Goal: Information Seeking & Learning: Learn about a topic

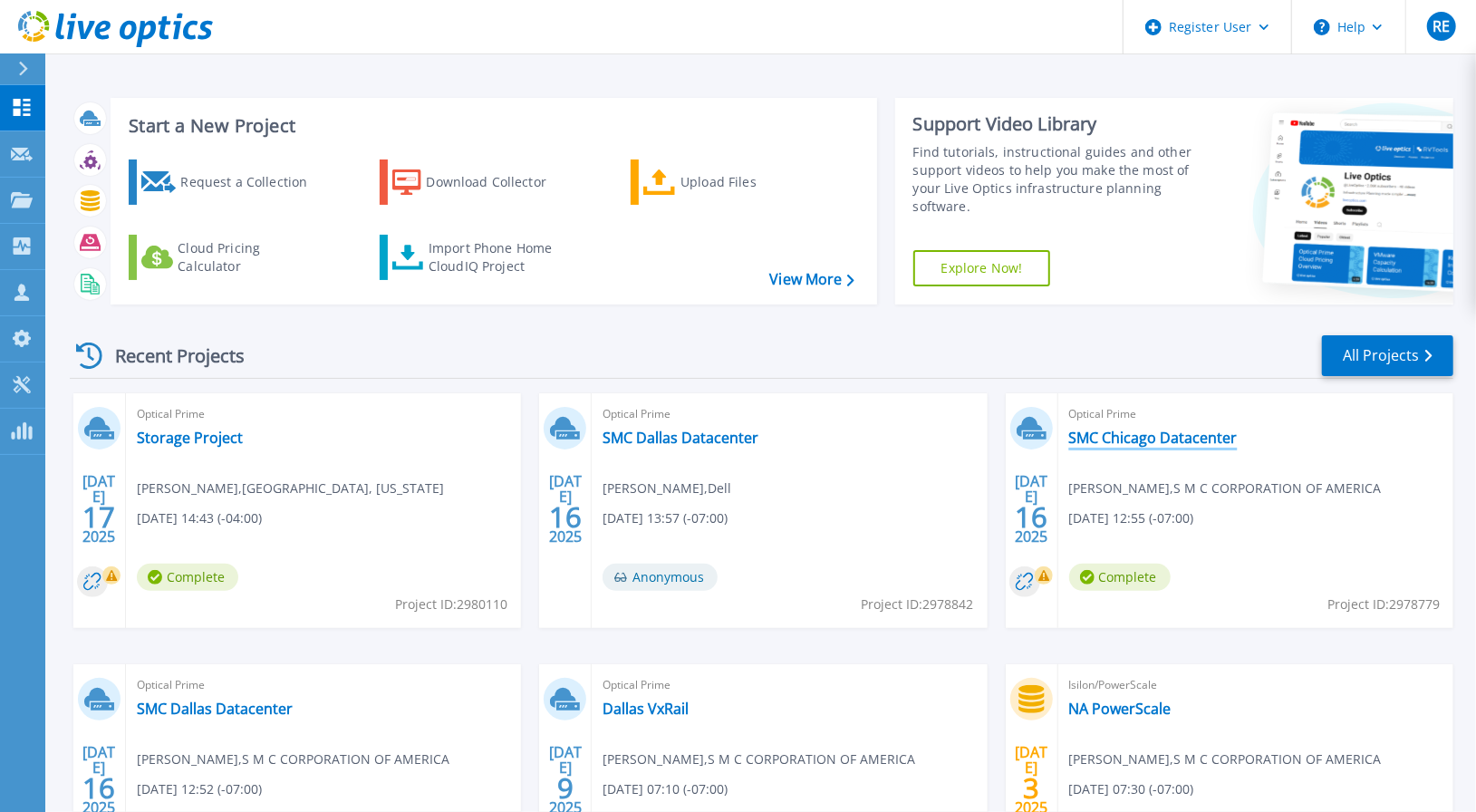
click at [1126, 439] on link "SMC Chicago Datacenter" at bounding box center [1153, 437] width 168 height 18
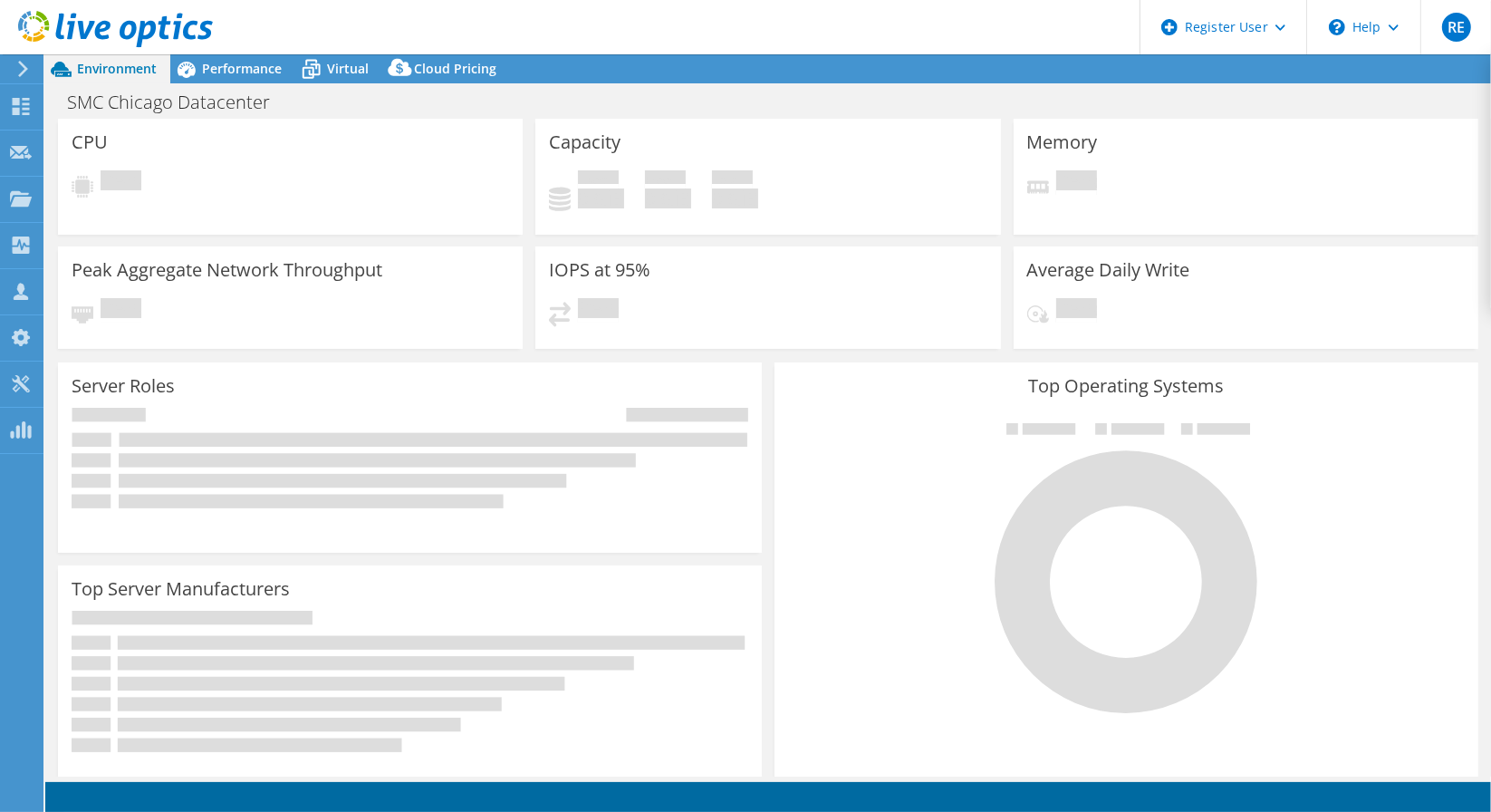
select select "USD"
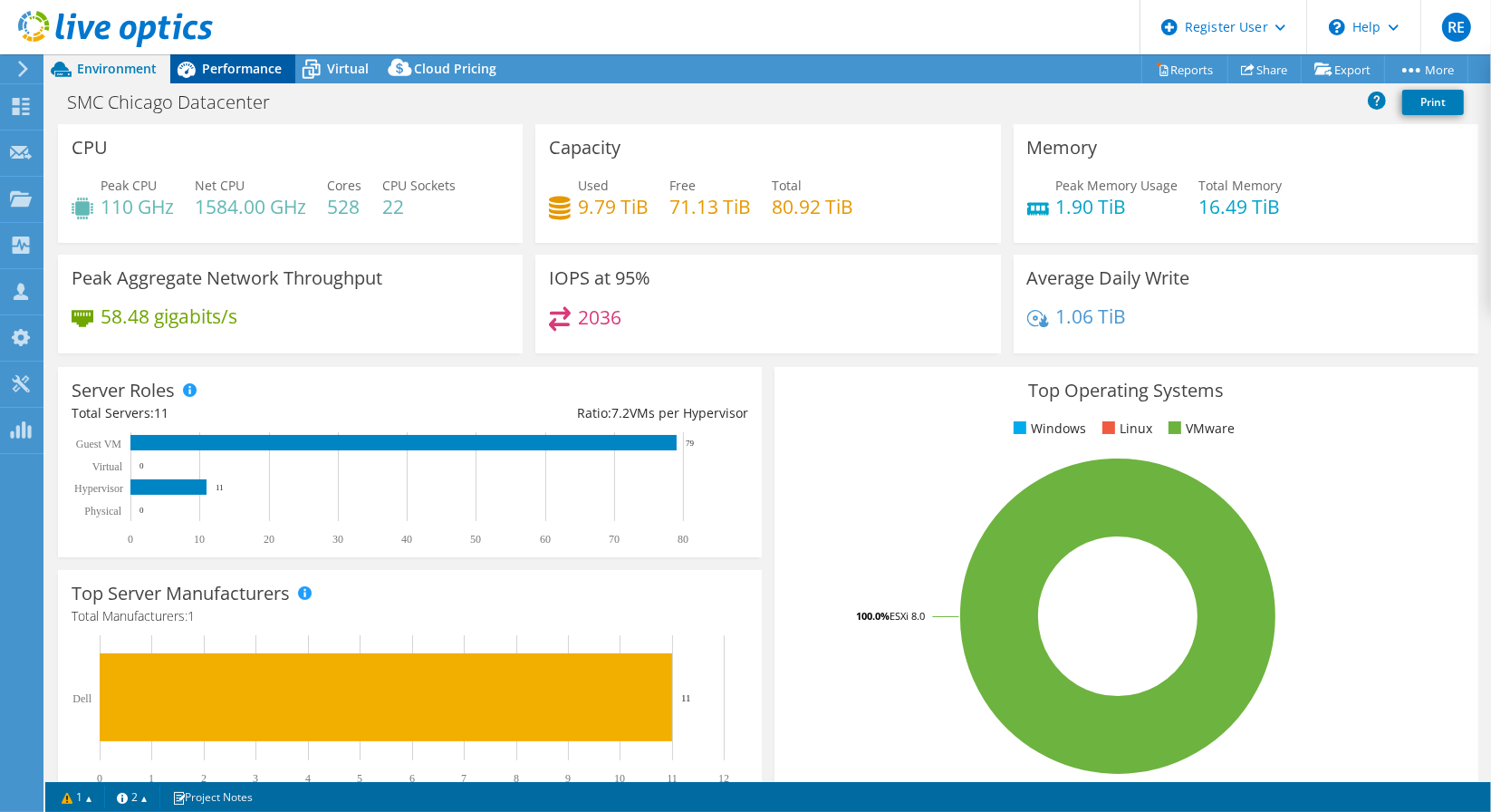
click at [222, 69] on span "Performance" at bounding box center [242, 68] width 80 height 17
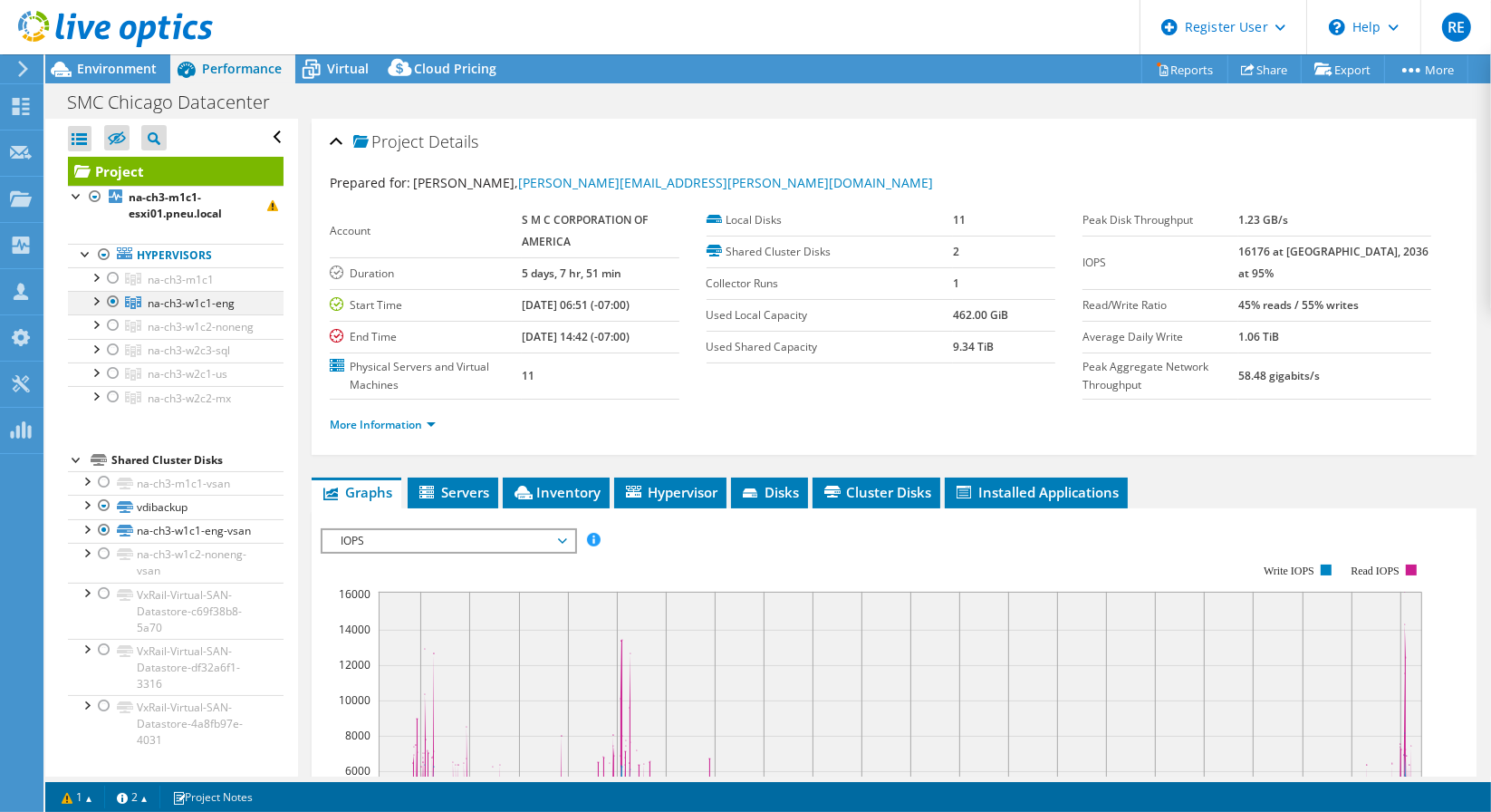
click at [101, 299] on div at bounding box center [96, 300] width 18 height 18
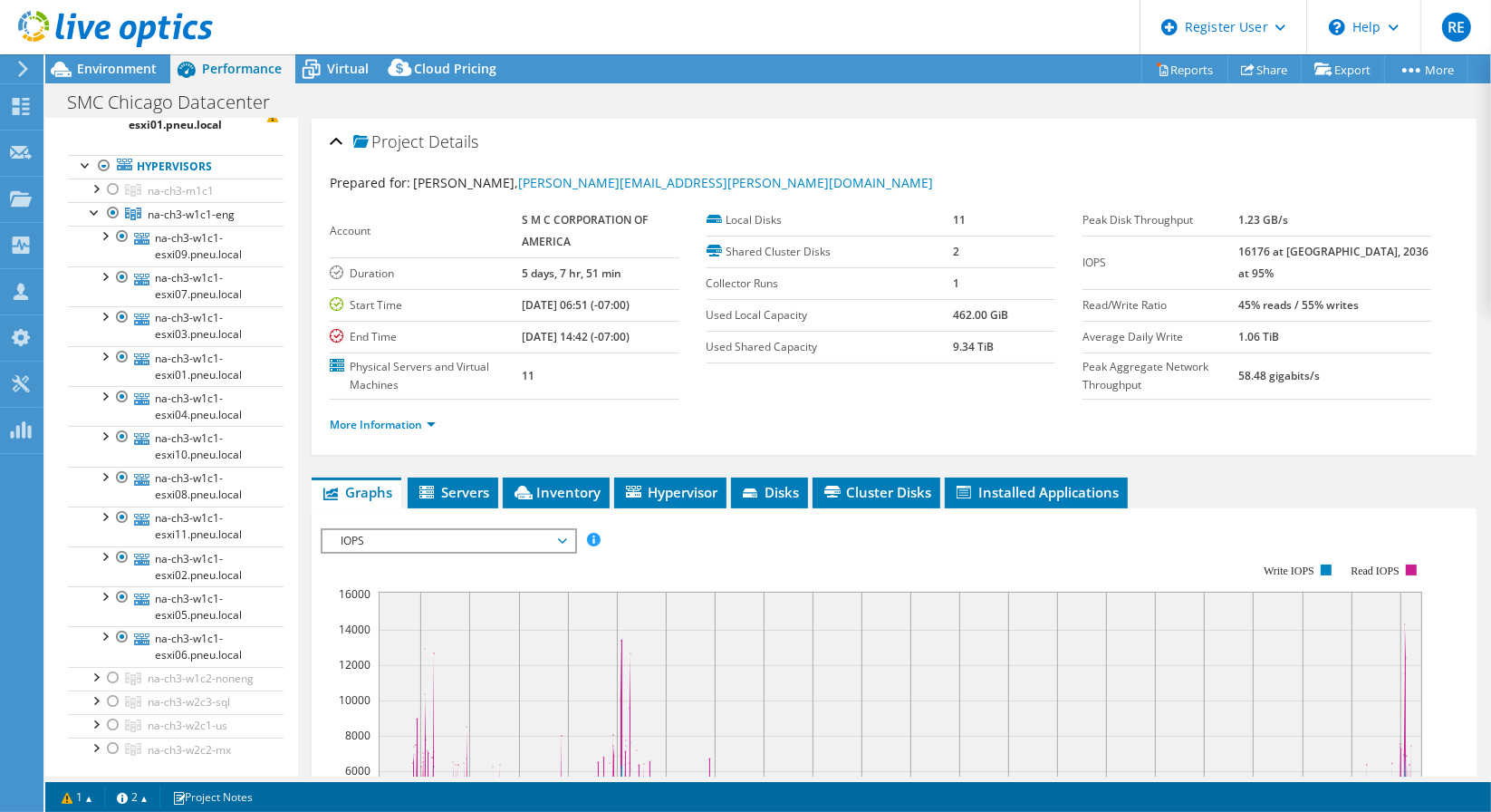
scroll to position [130, 0]
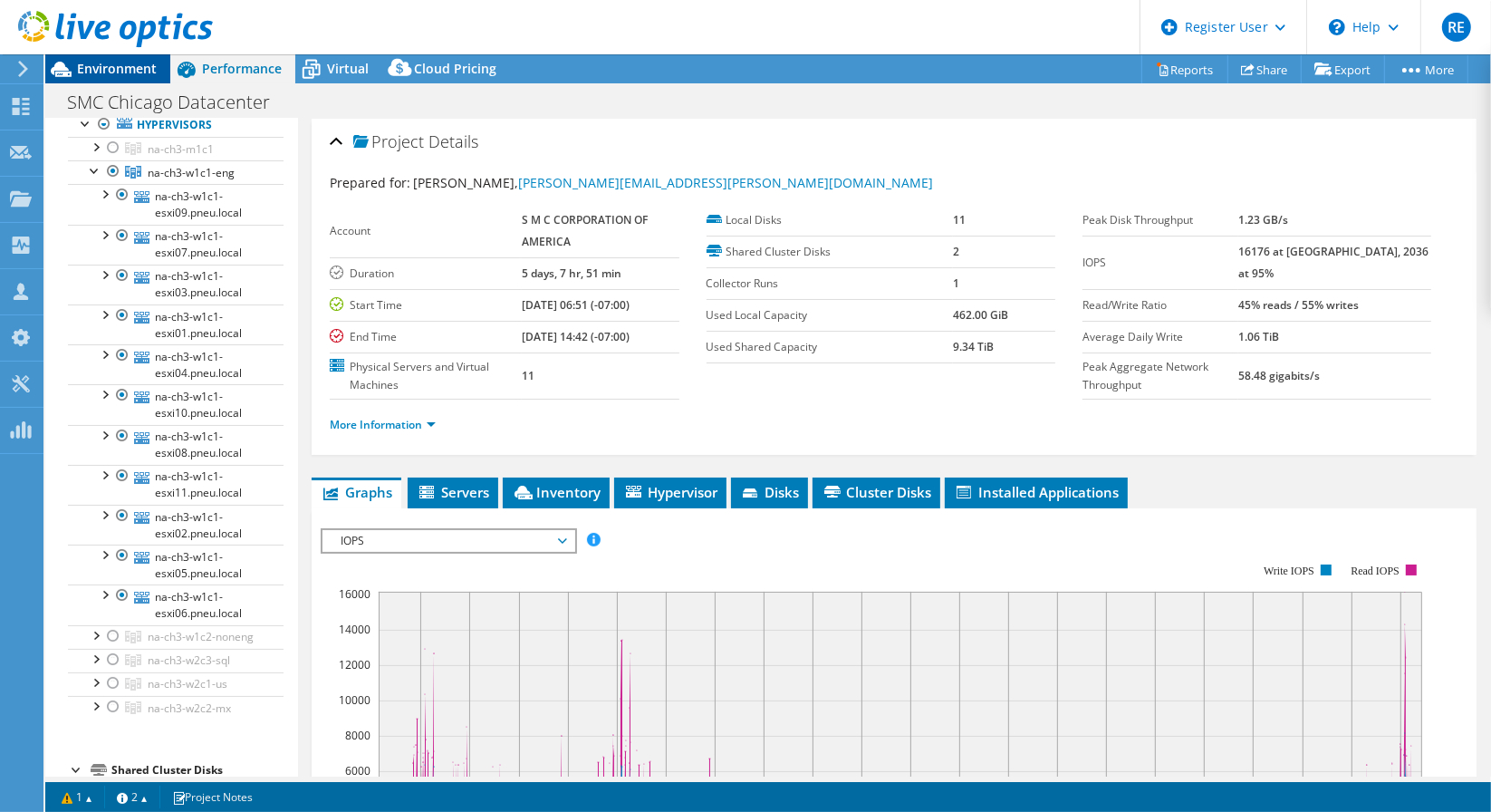
click at [110, 73] on span "Environment" at bounding box center [117, 68] width 80 height 17
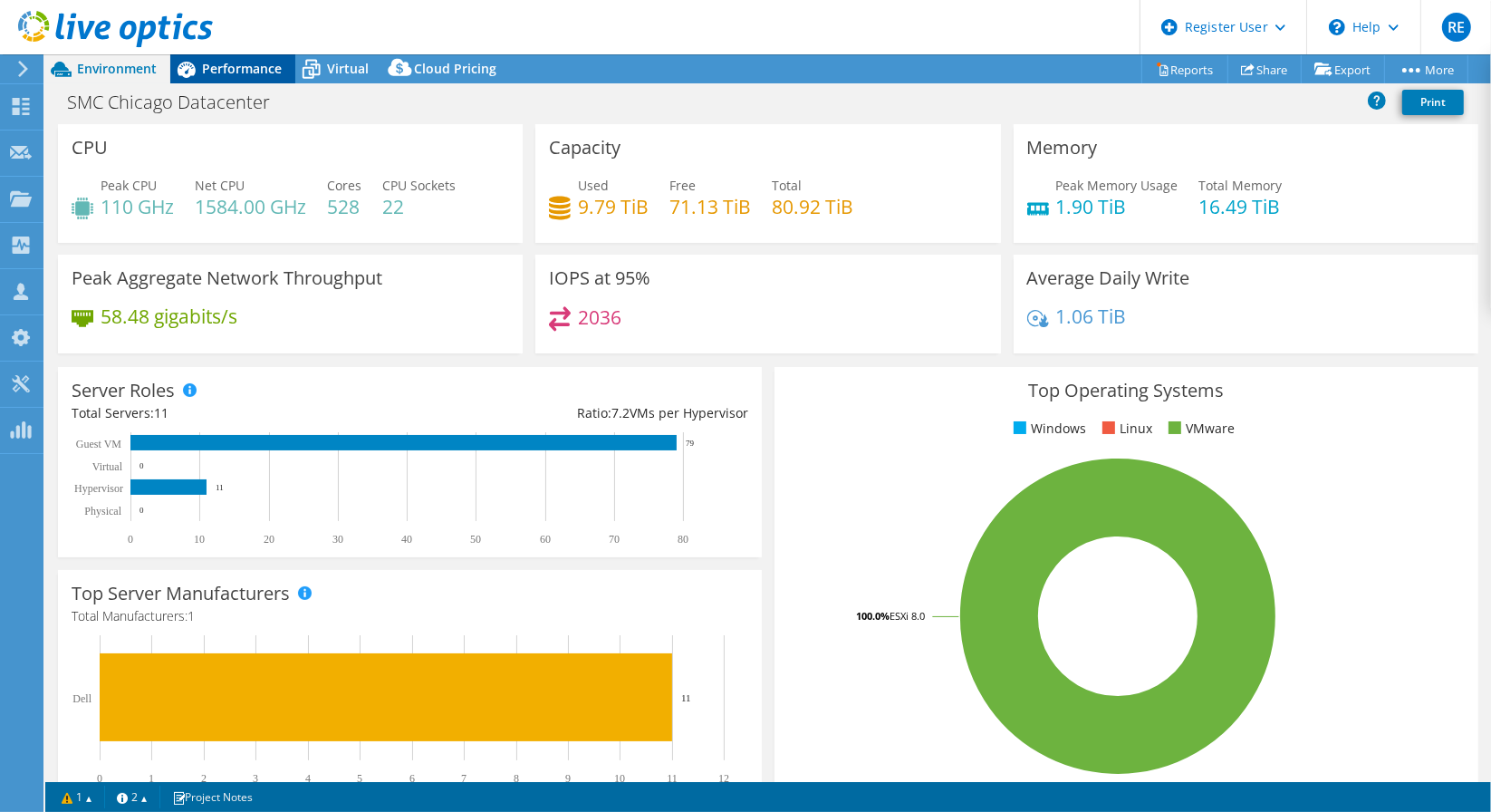
click at [227, 75] on span "Performance" at bounding box center [242, 68] width 80 height 17
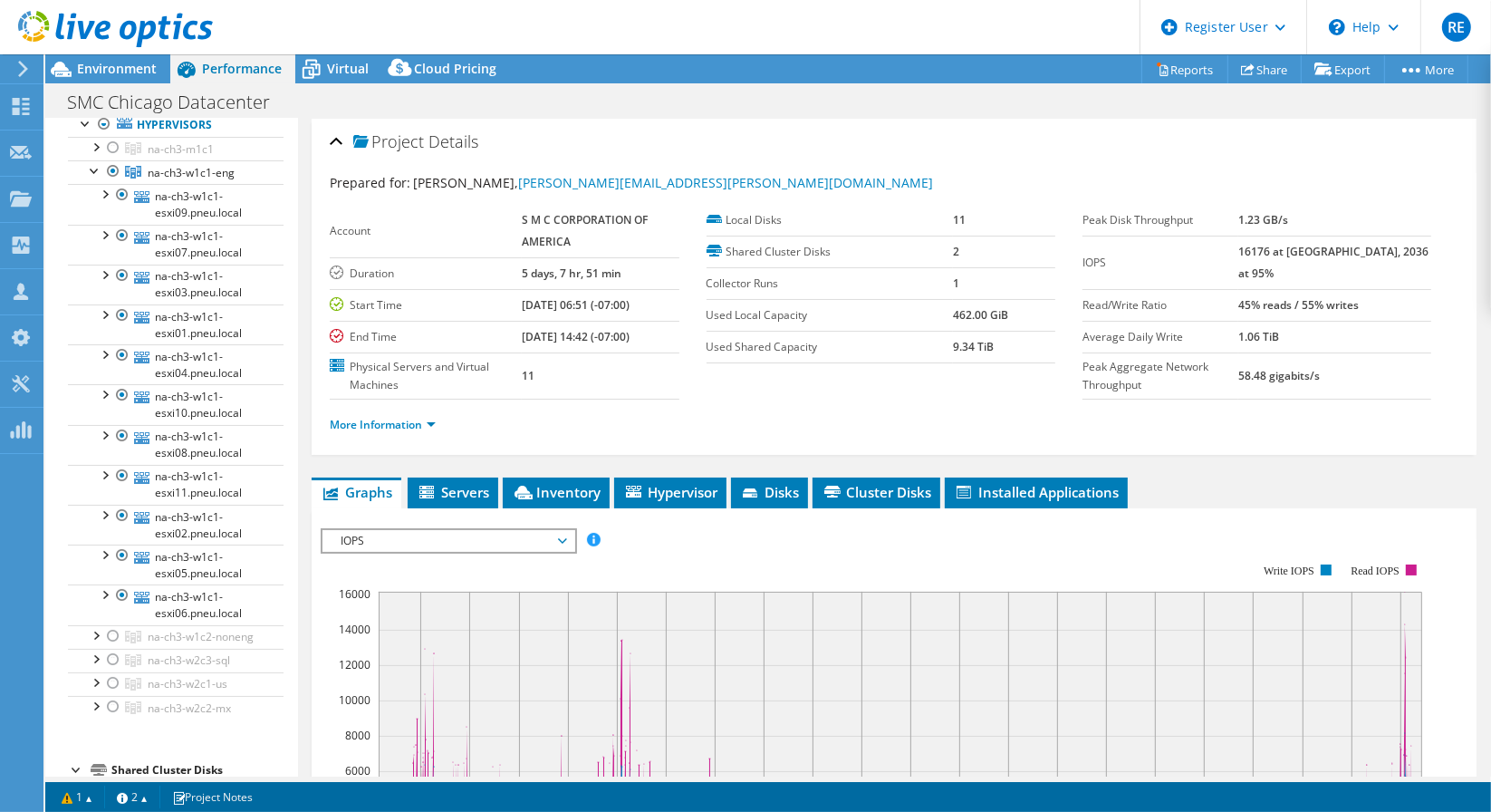
scroll to position [30, 0]
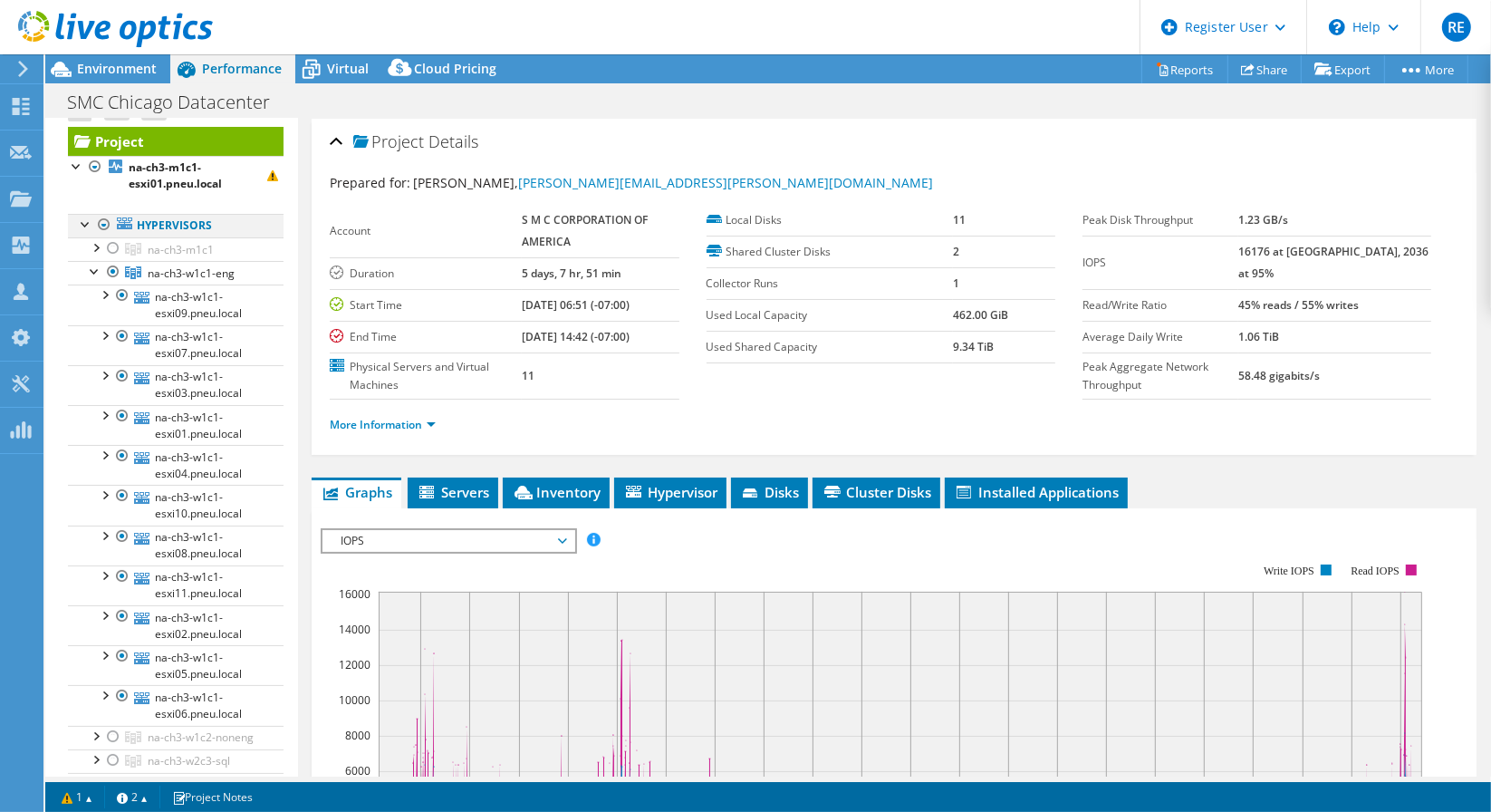
click at [81, 220] on div at bounding box center [86, 223] width 18 height 18
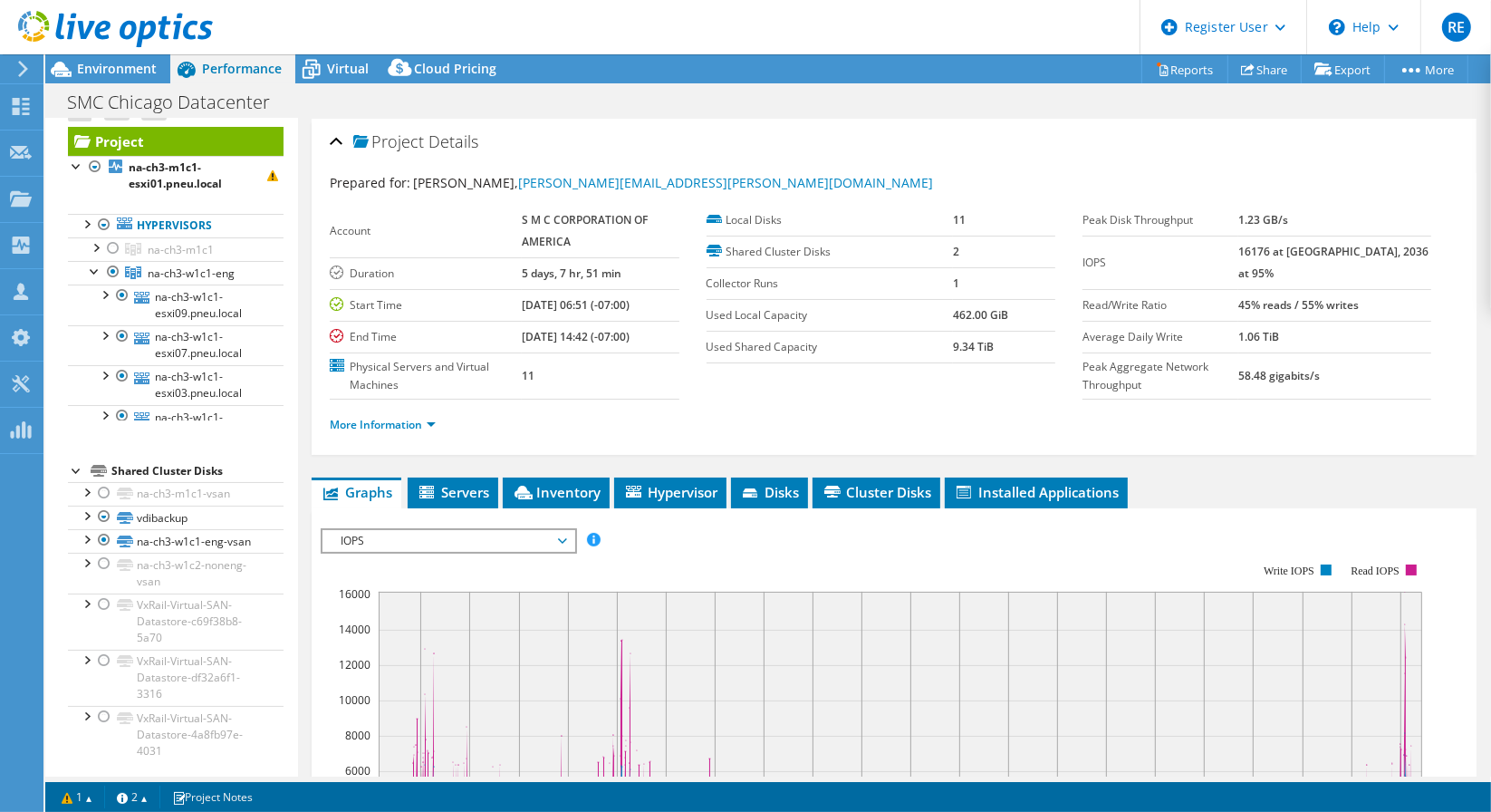
scroll to position [0, 0]
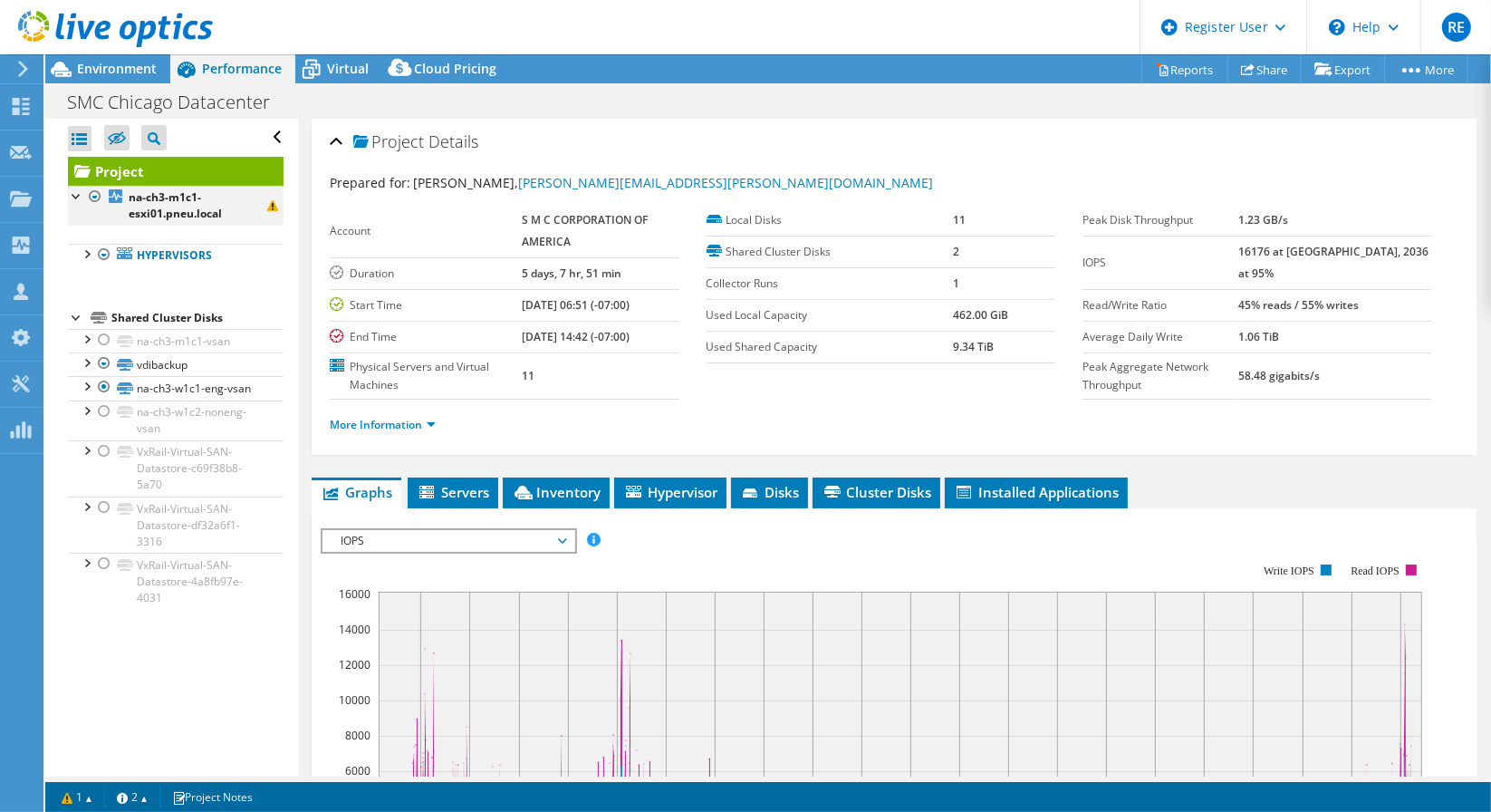
click at [79, 192] on div at bounding box center [77, 195] width 18 height 18
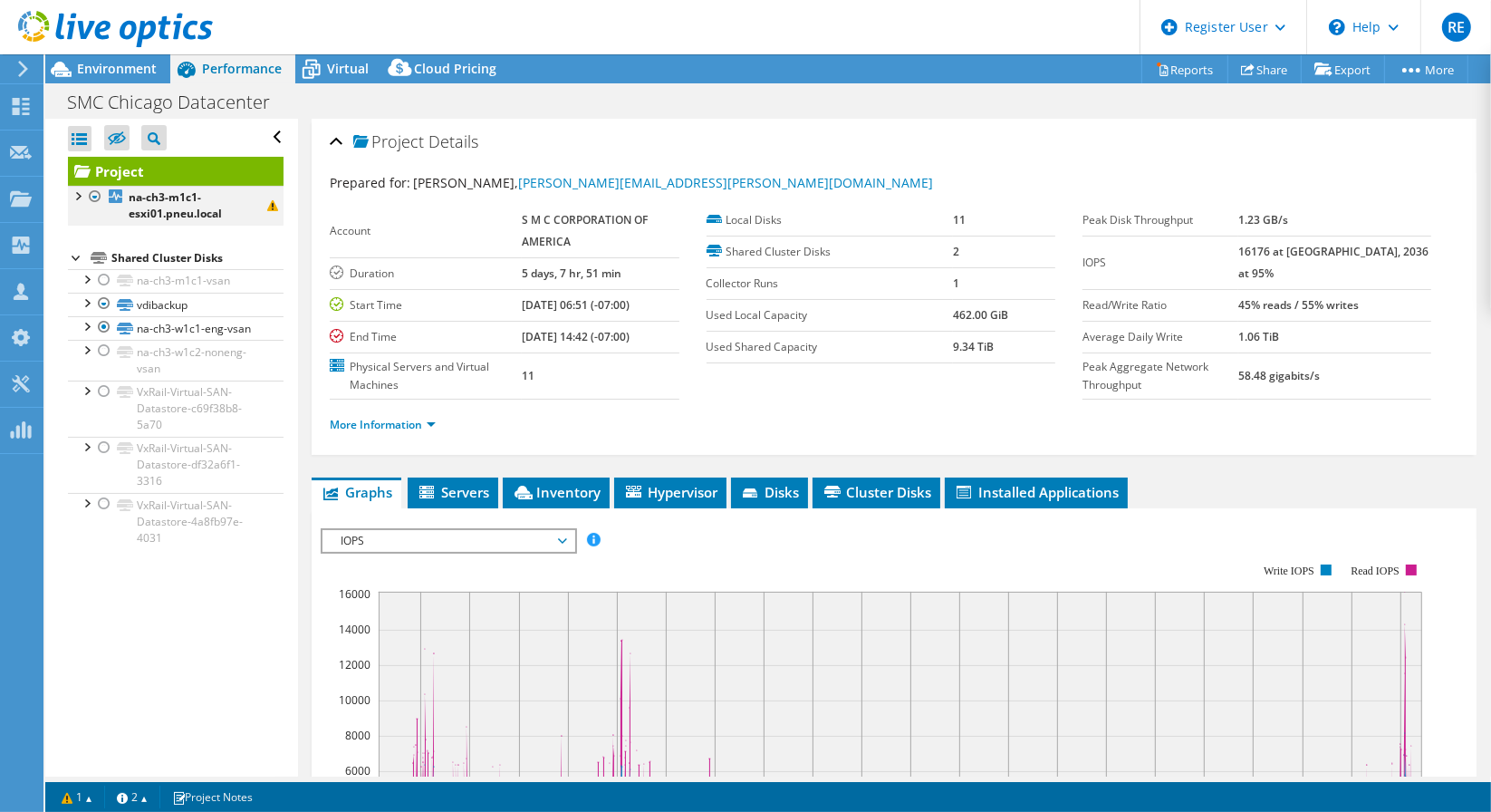
click at [77, 194] on div at bounding box center [77, 195] width 18 height 18
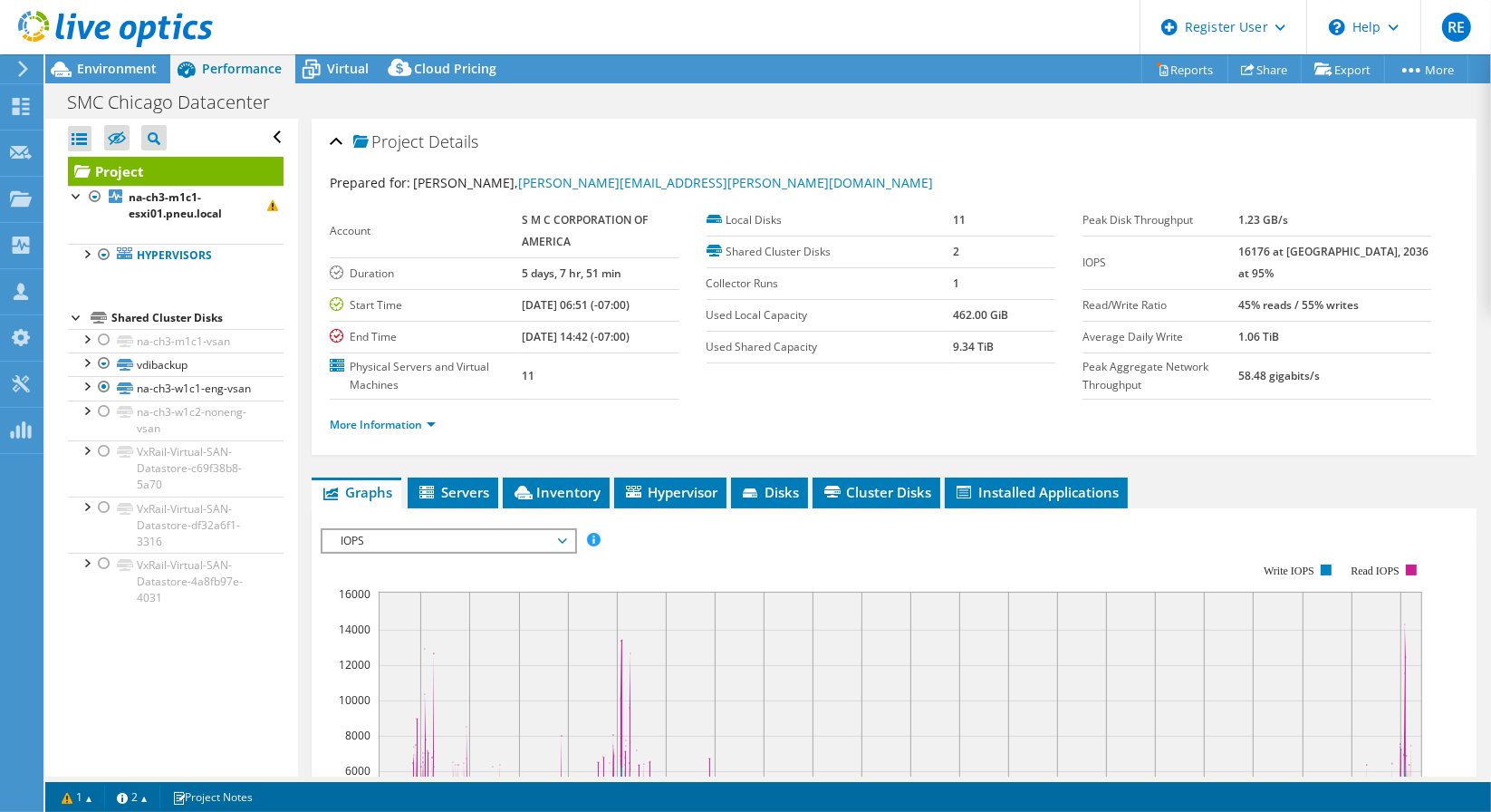
click at [103, 54] on div at bounding box center [107, 30] width 213 height 61
click at [96, 62] on span "Environment" at bounding box center [117, 68] width 80 height 17
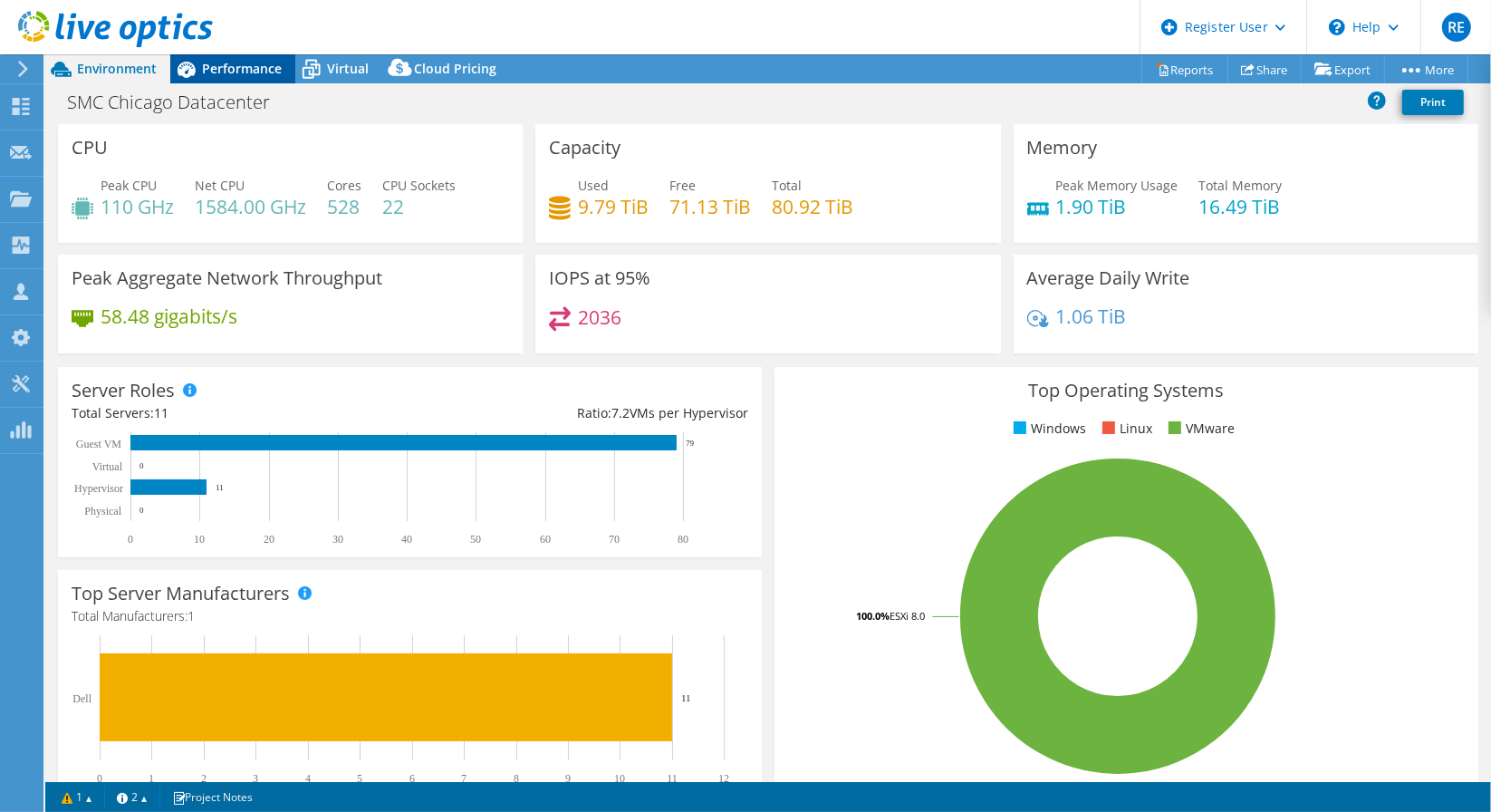
click at [242, 73] on span "Performance" at bounding box center [242, 68] width 80 height 17
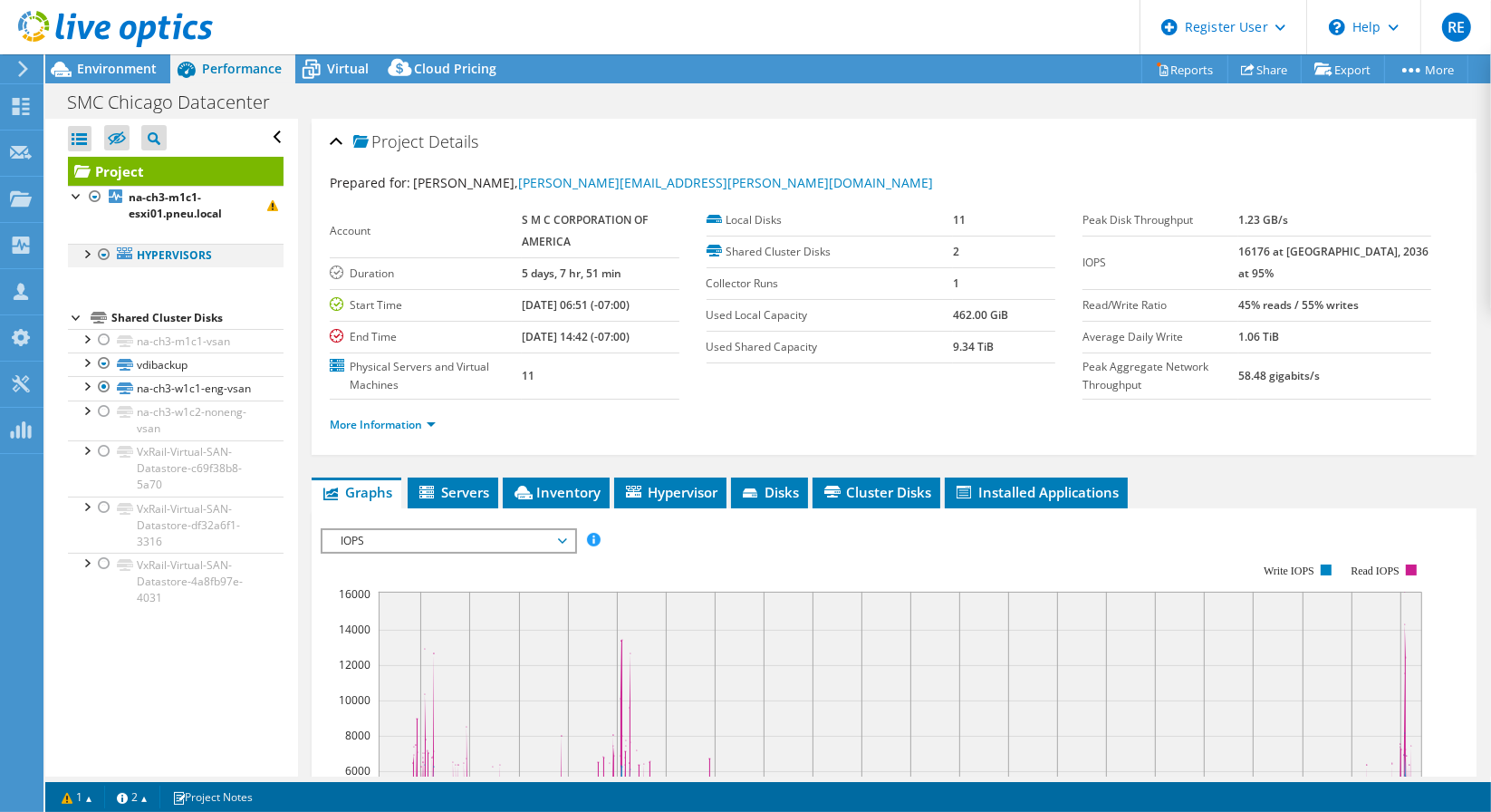
click at [83, 259] on div at bounding box center [86, 253] width 18 height 18
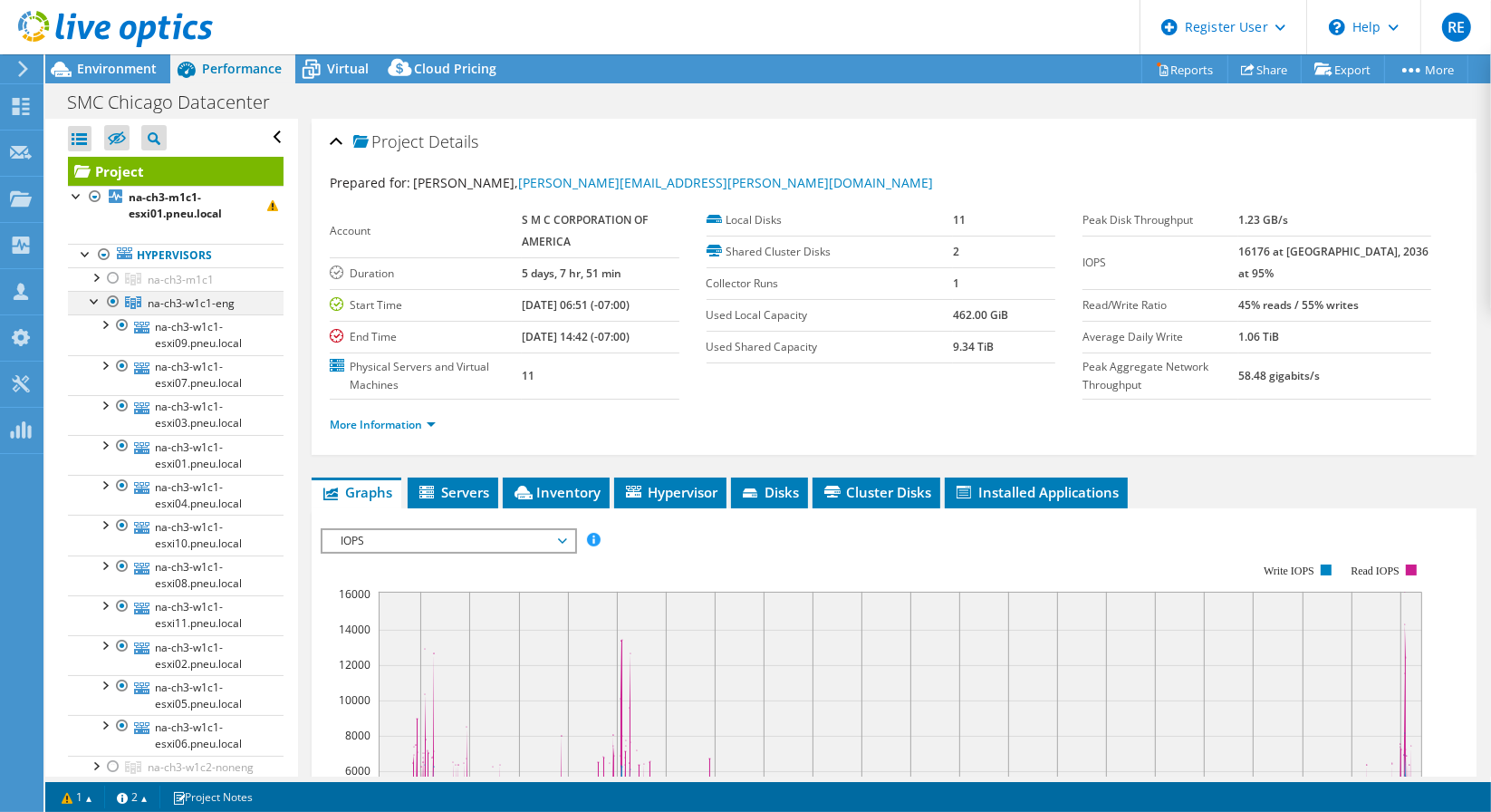
click at [89, 299] on div at bounding box center [96, 300] width 18 height 18
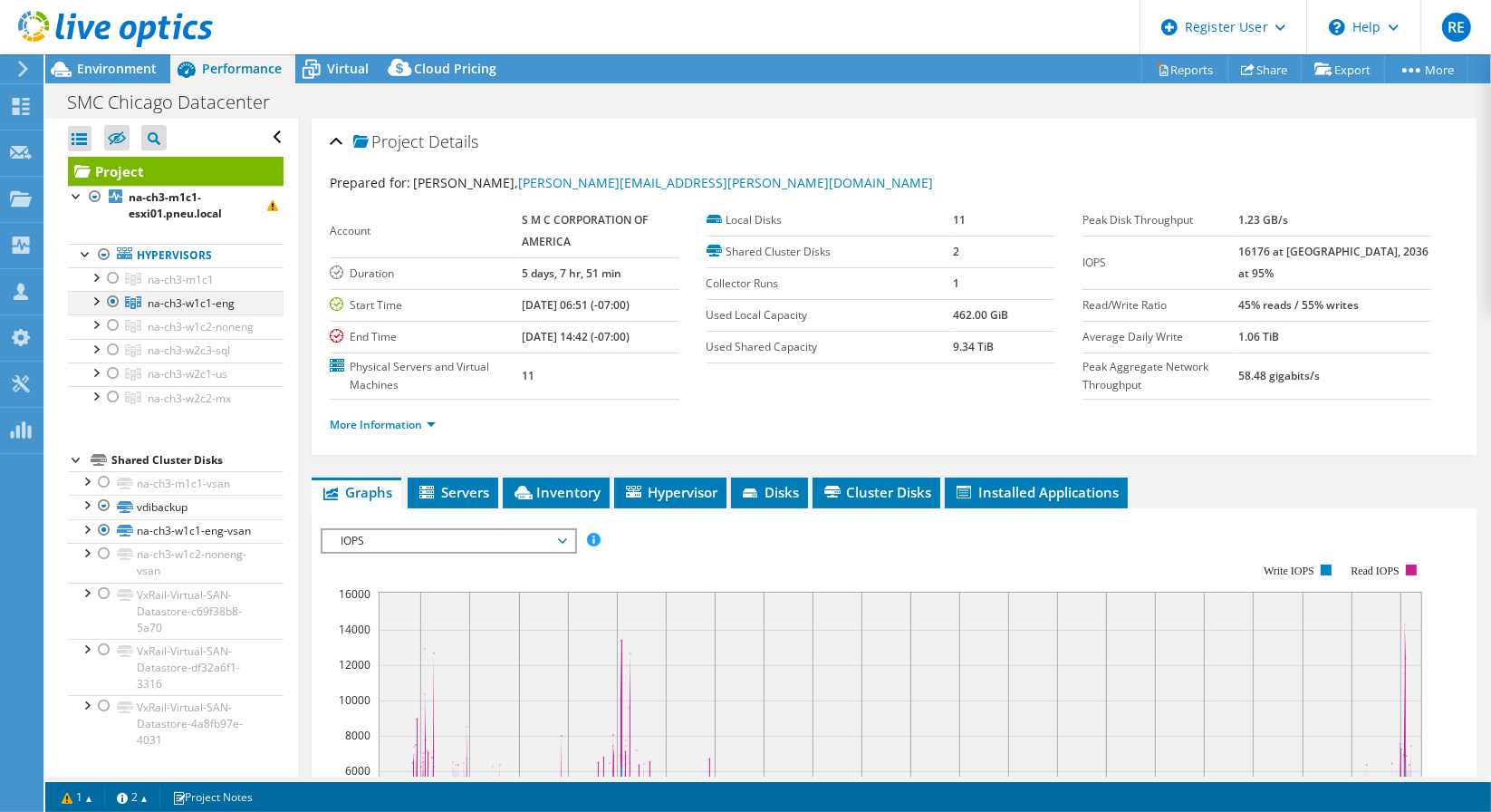
click at [110, 300] on div at bounding box center [113, 302] width 18 height 22
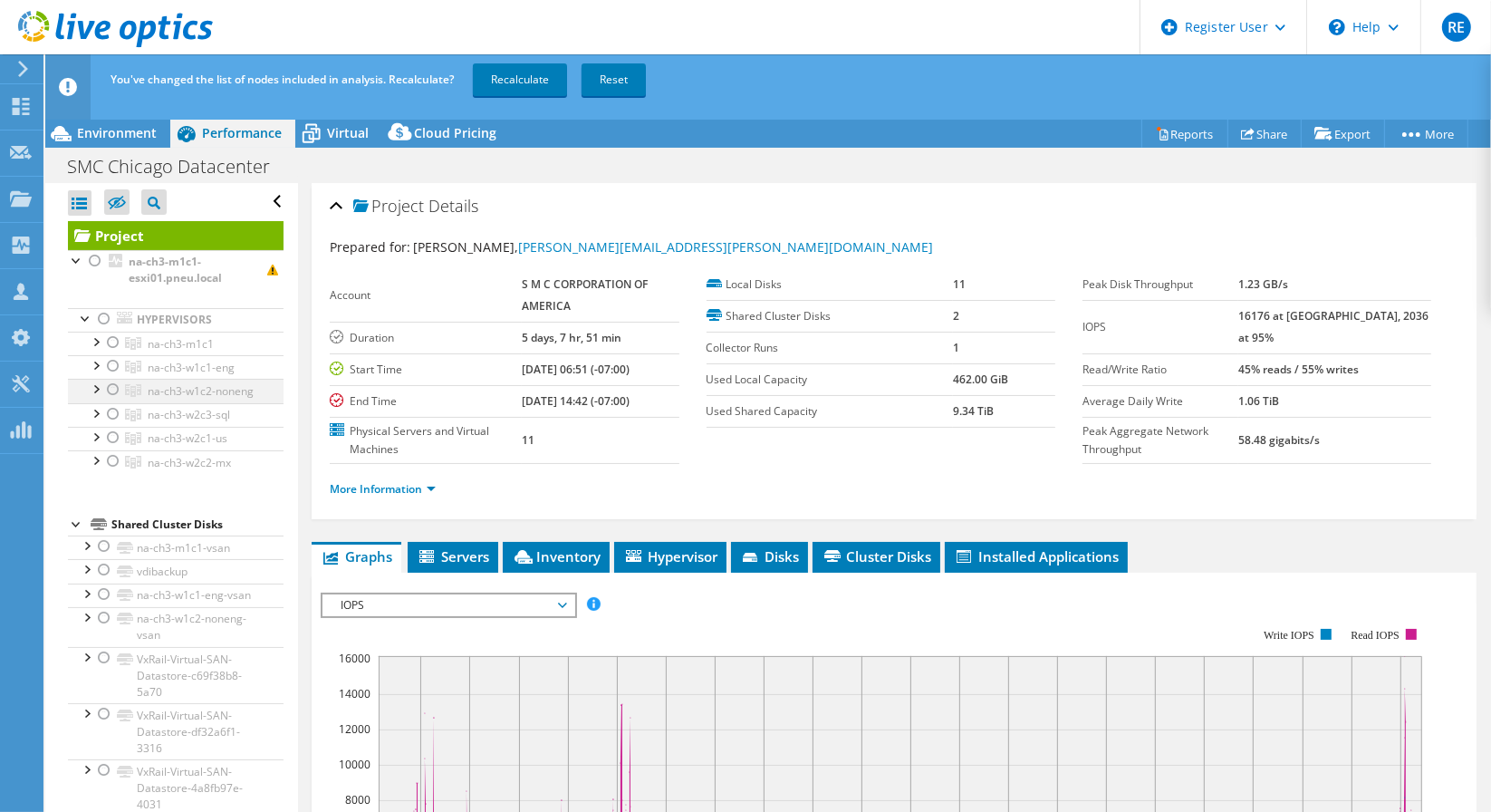
click at [107, 389] on div at bounding box center [113, 389] width 18 height 22
click at [522, 85] on link "Recalculate" at bounding box center [520, 80] width 95 height 33
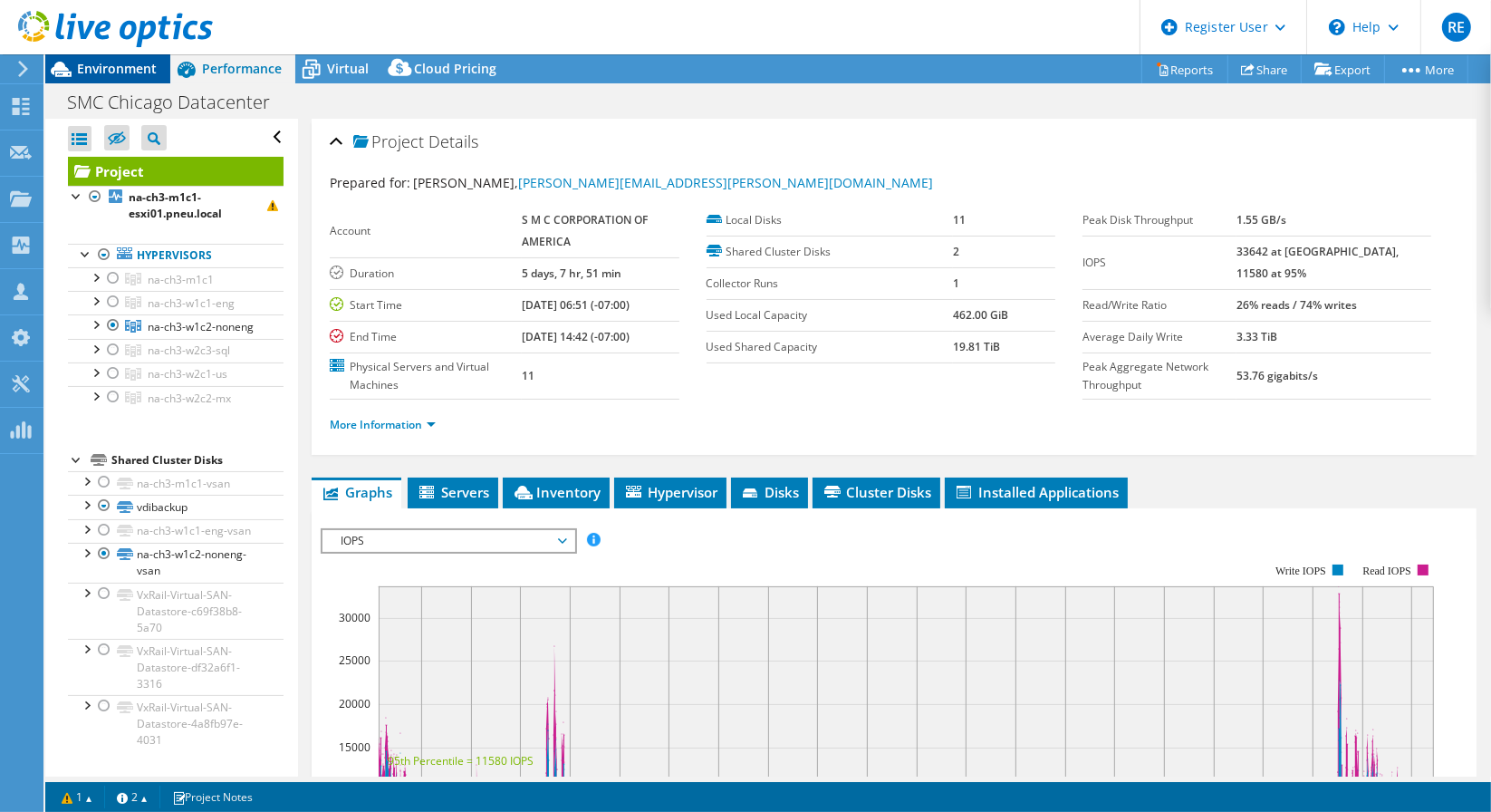
click at [130, 69] on span "Environment" at bounding box center [117, 68] width 80 height 17
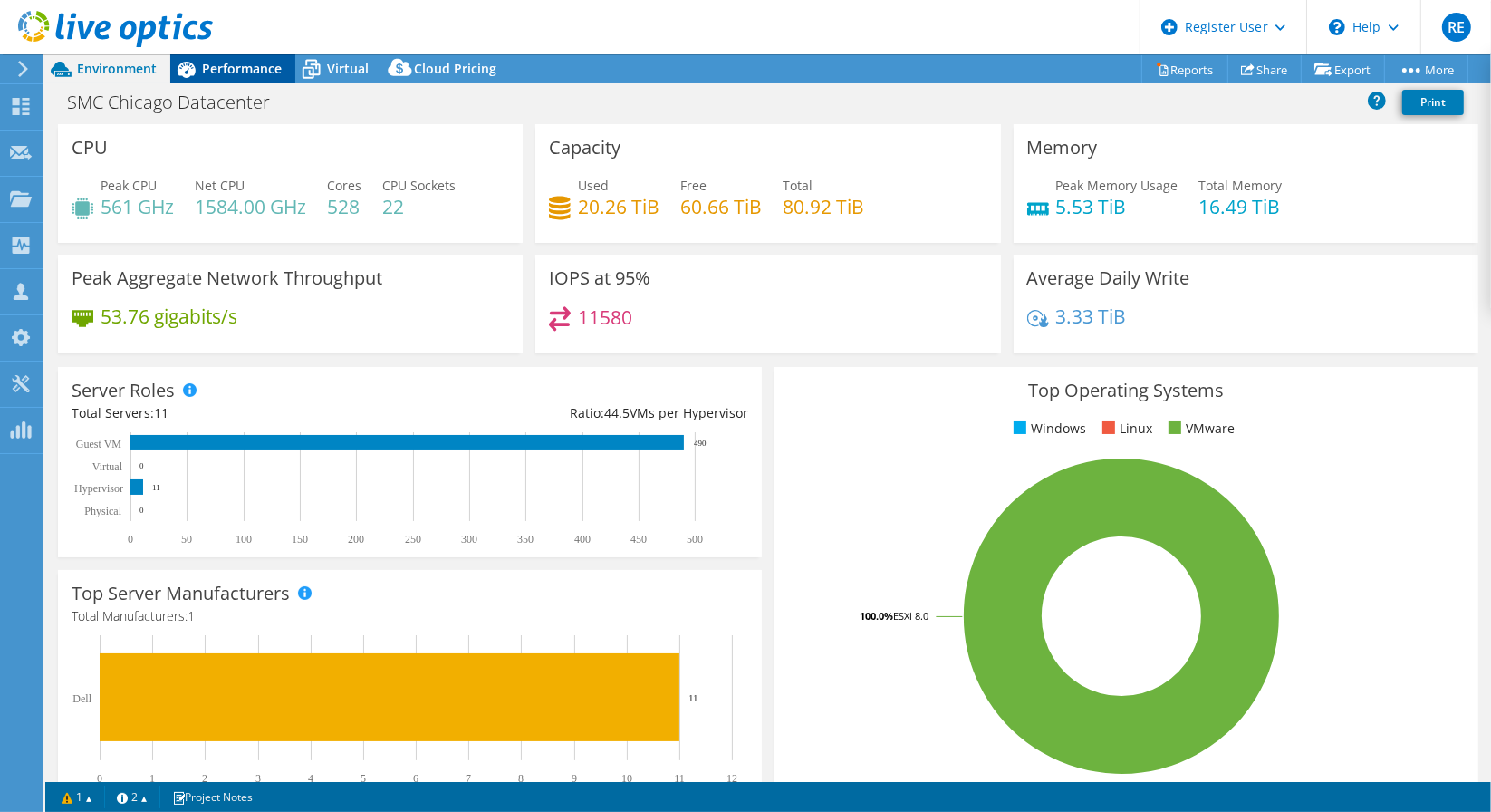
click at [259, 64] on span "Performance" at bounding box center [242, 68] width 80 height 17
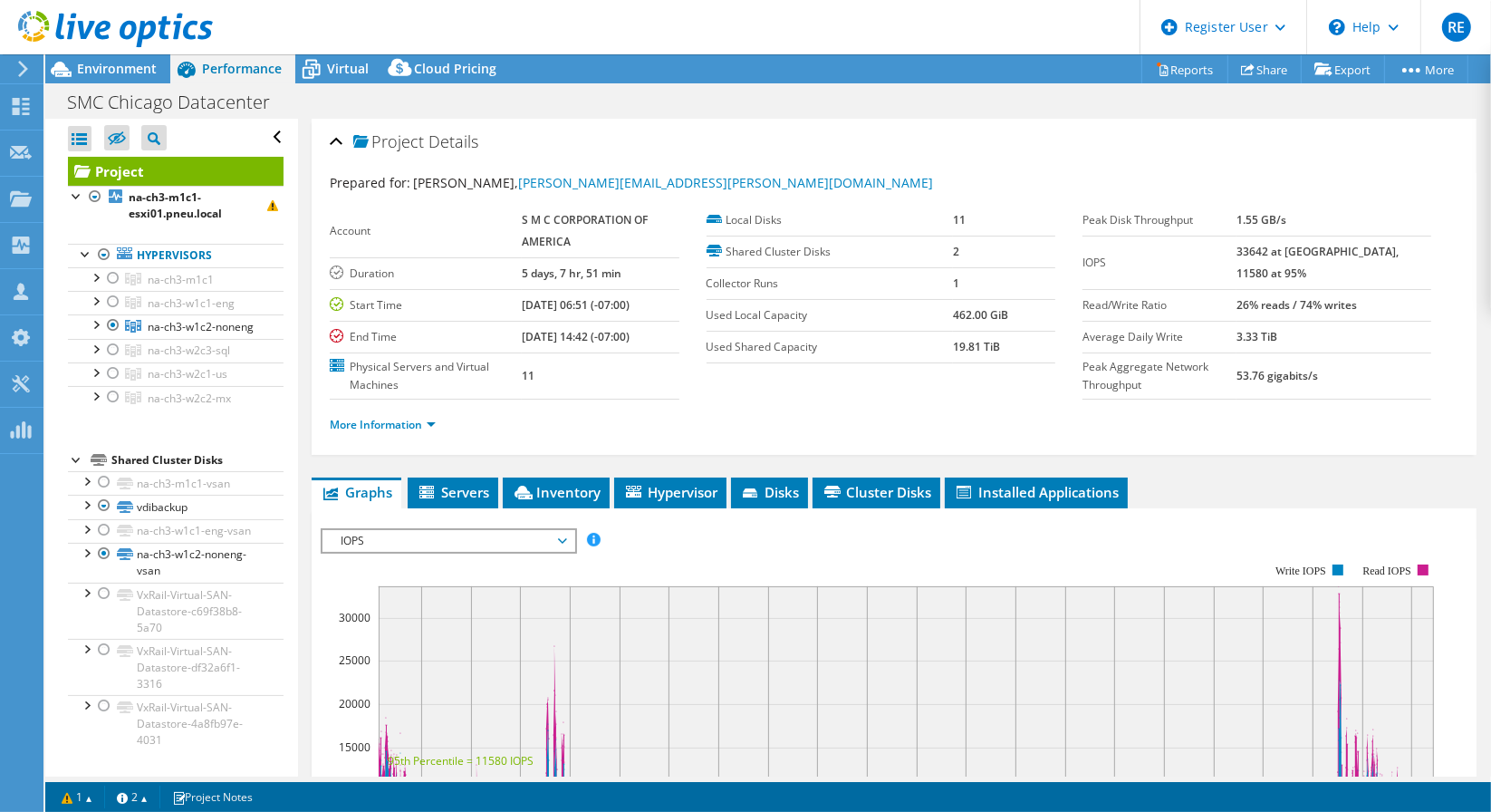
scroll to position [100, 0]
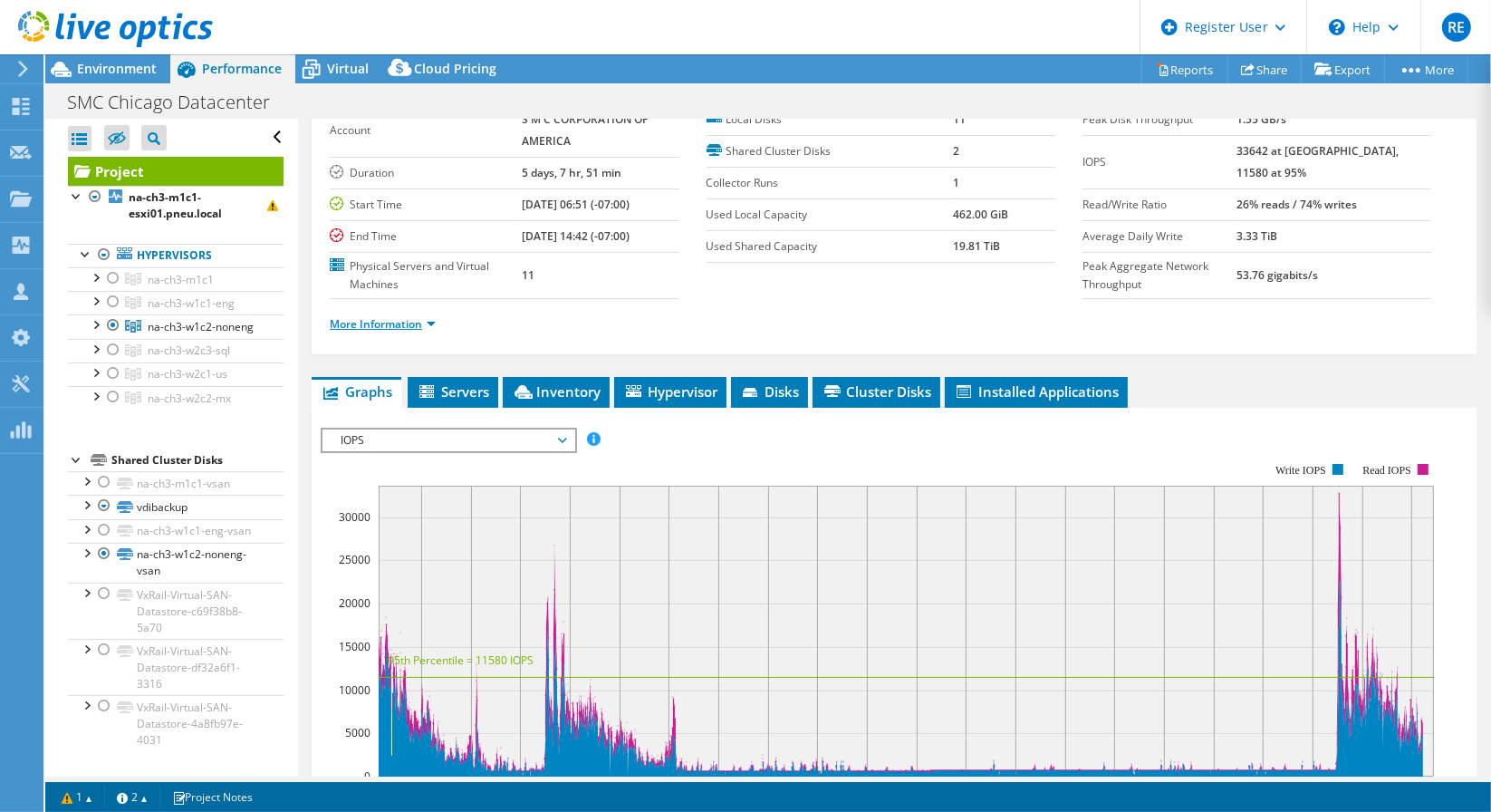
click at [432, 321] on link "More Information" at bounding box center [382, 323] width 106 height 16
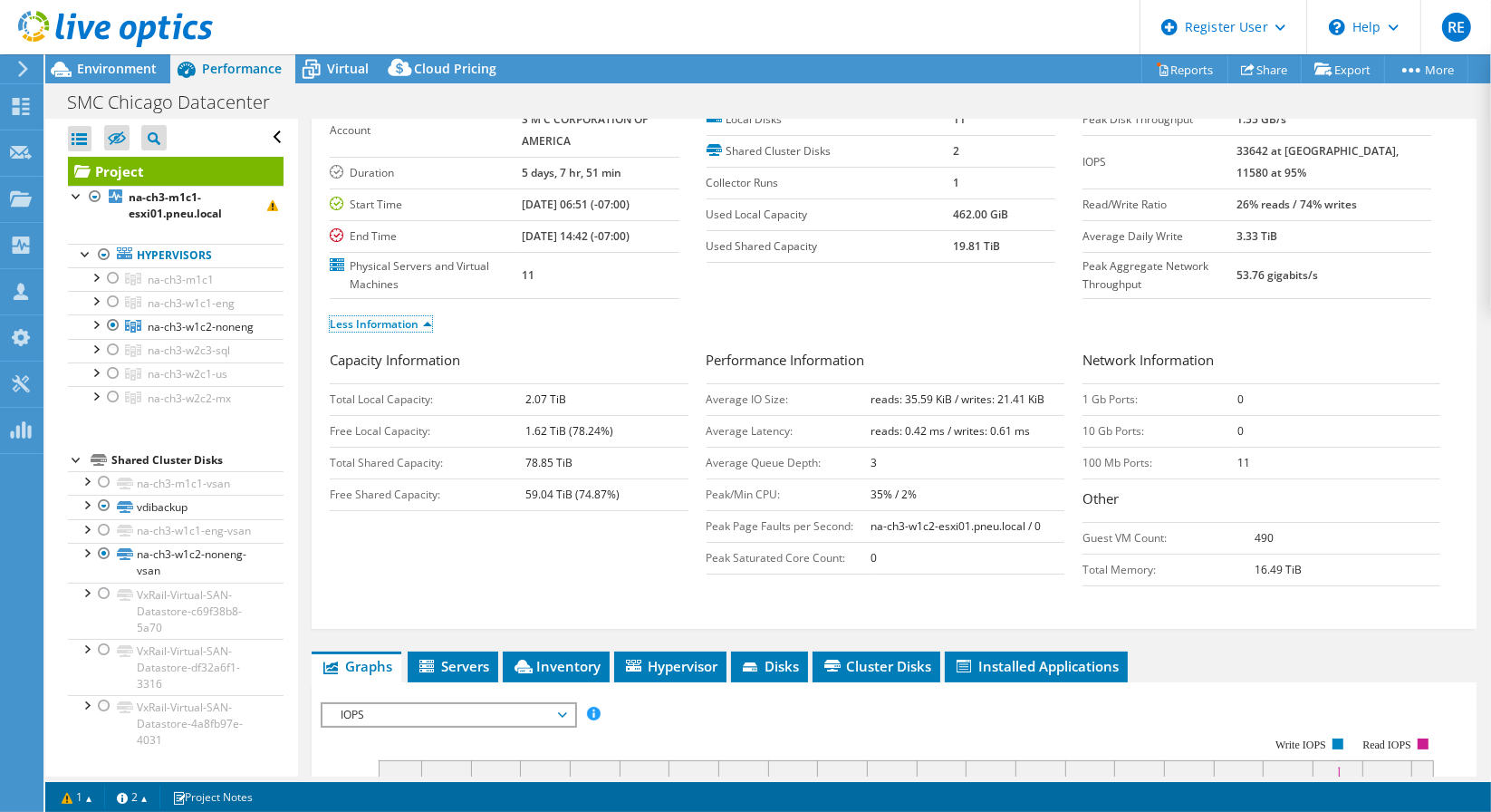
scroll to position [0, 0]
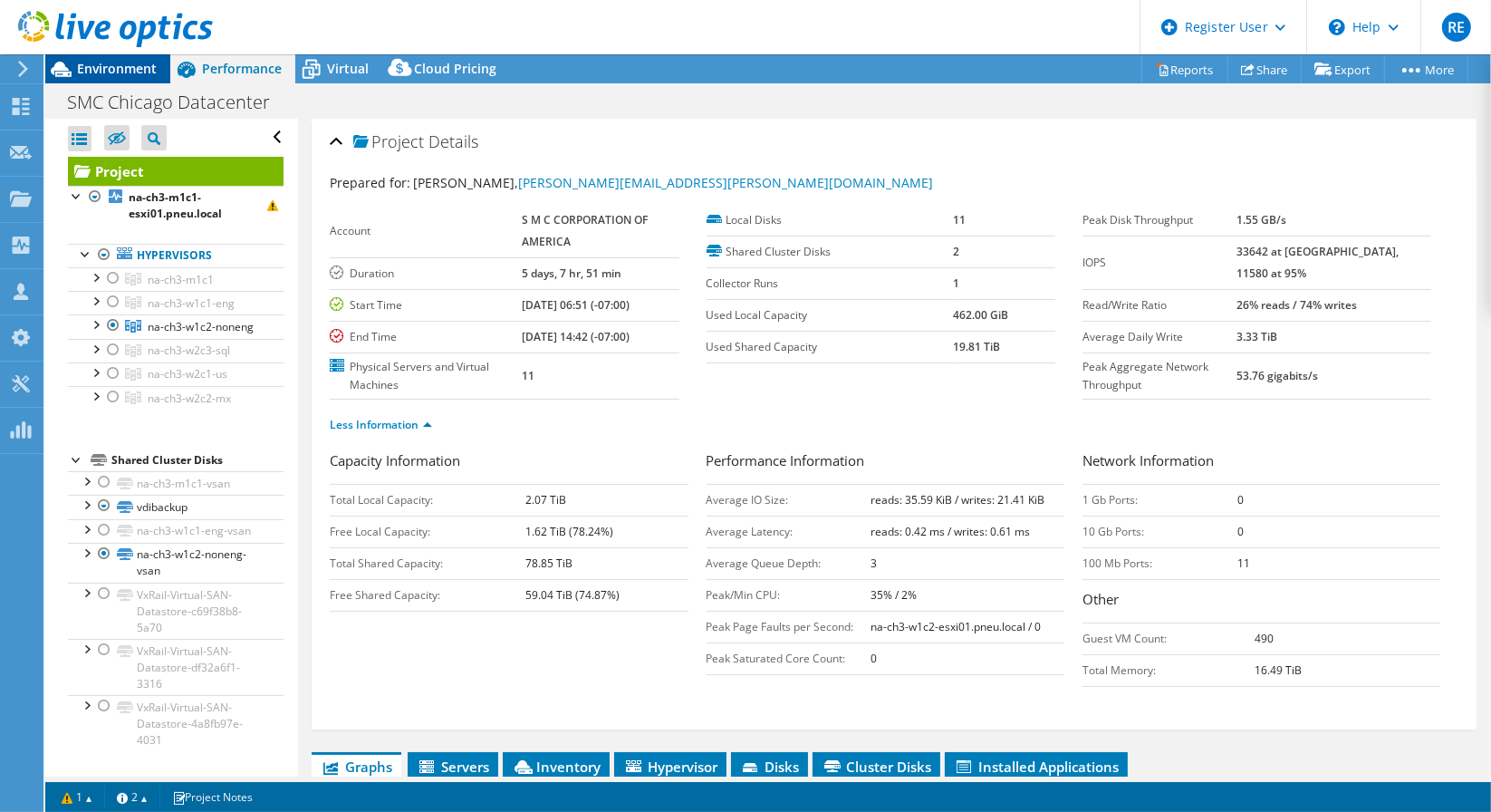
click at [119, 67] on span "Environment" at bounding box center [117, 68] width 80 height 17
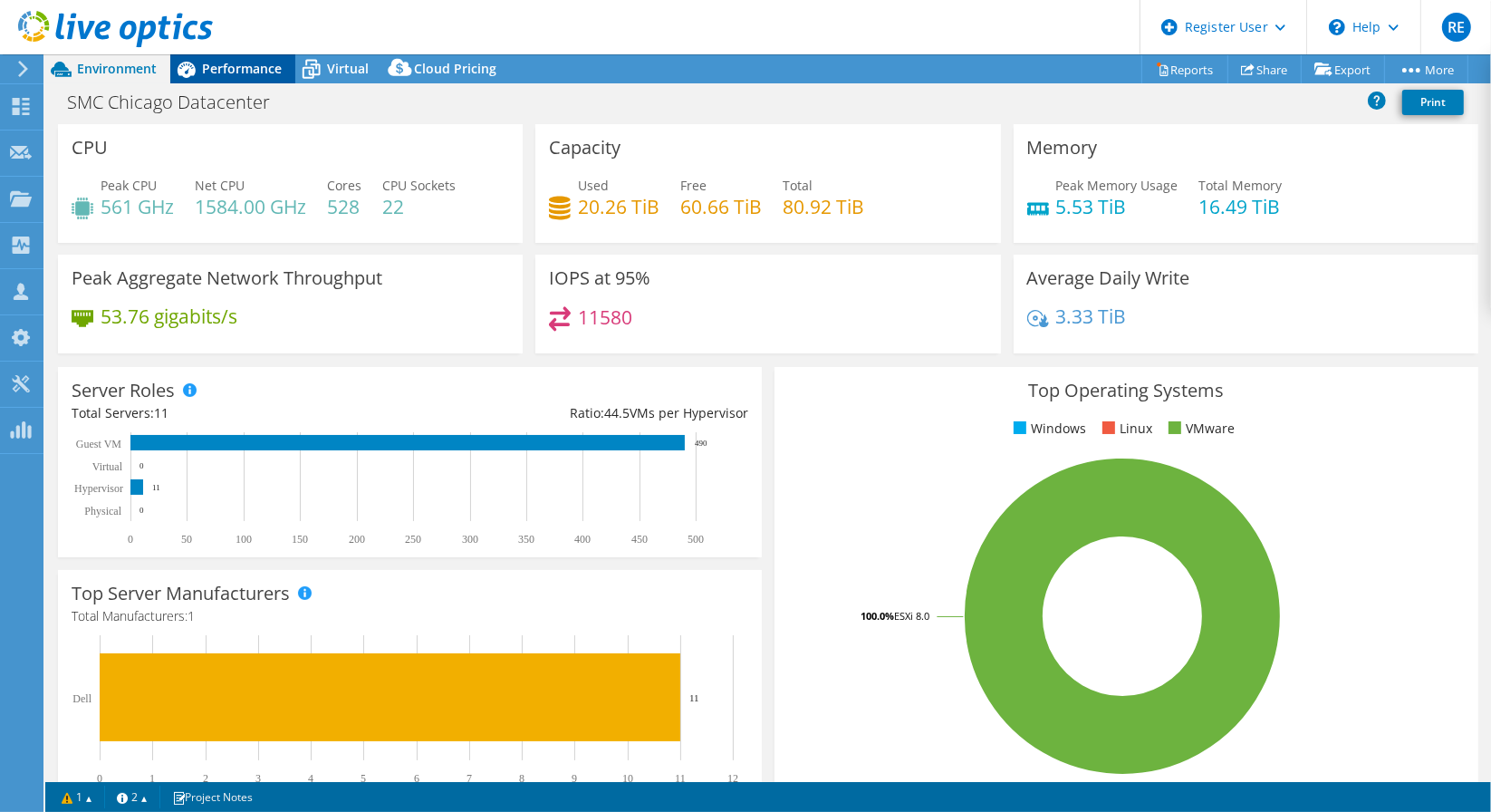
click at [229, 60] on span "Performance" at bounding box center [242, 68] width 80 height 17
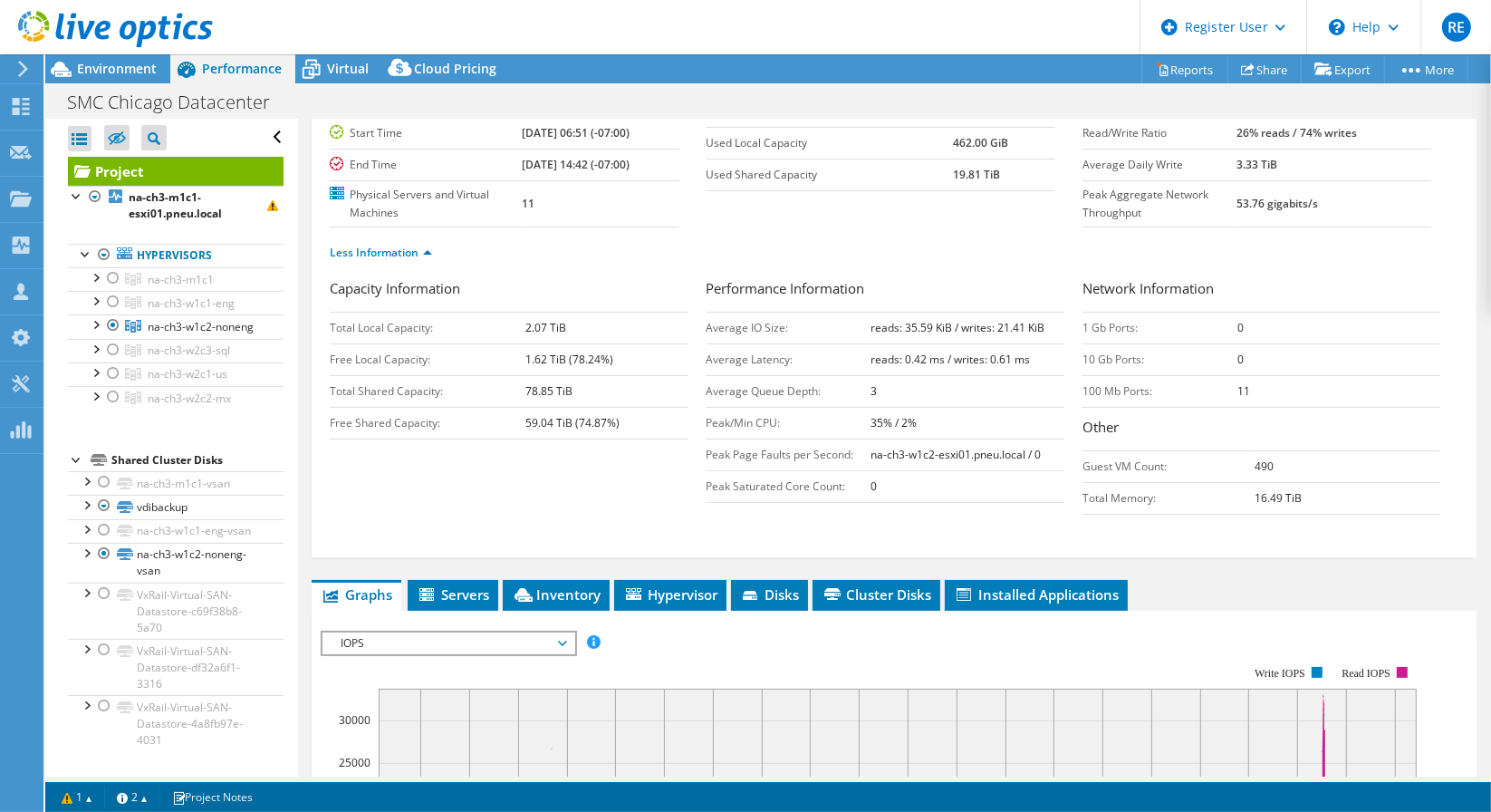
scroll to position [201, 0]
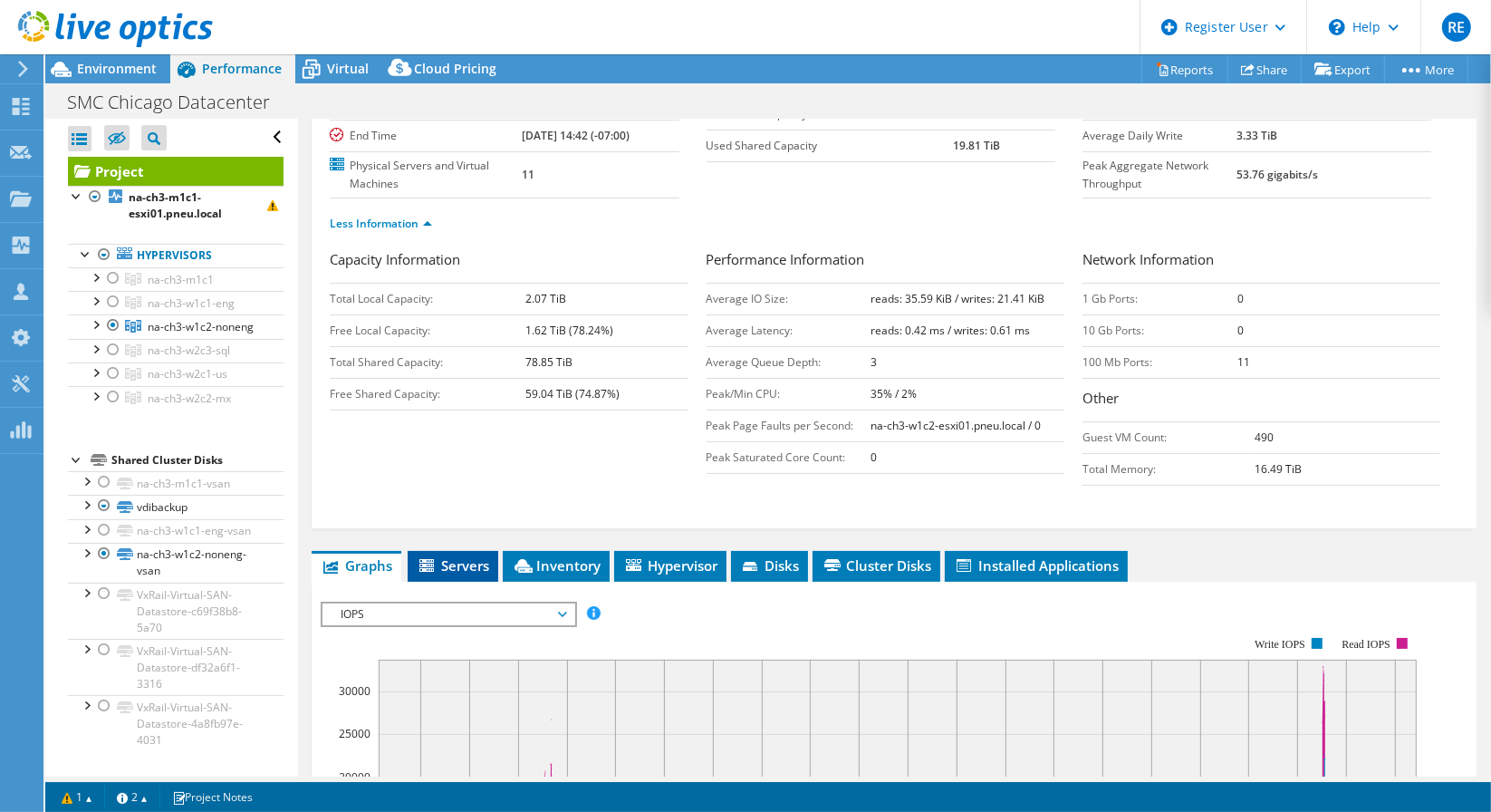
click at [438, 557] on span "Servers" at bounding box center [453, 566] width 73 height 18
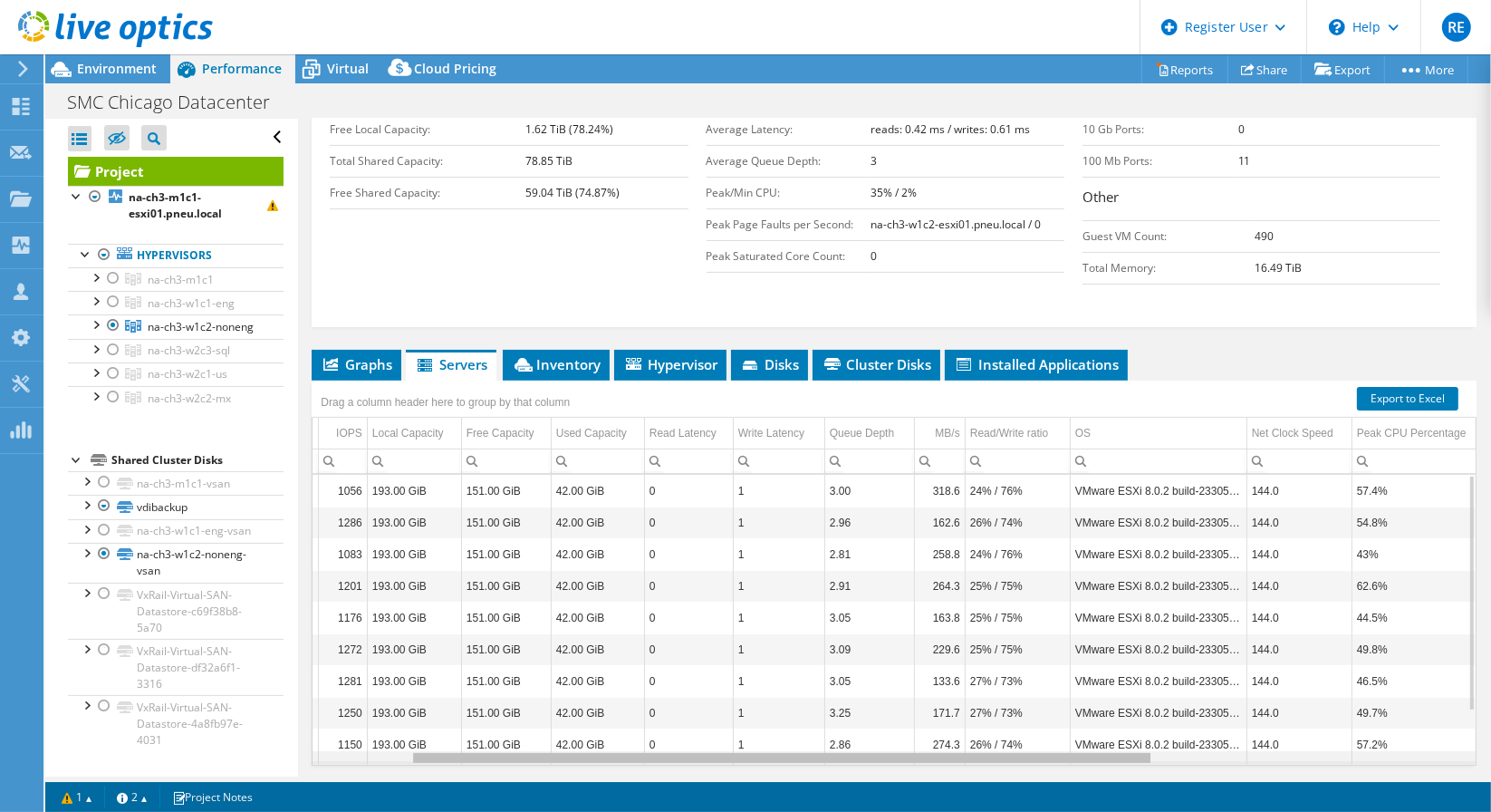
scroll to position [0, 0]
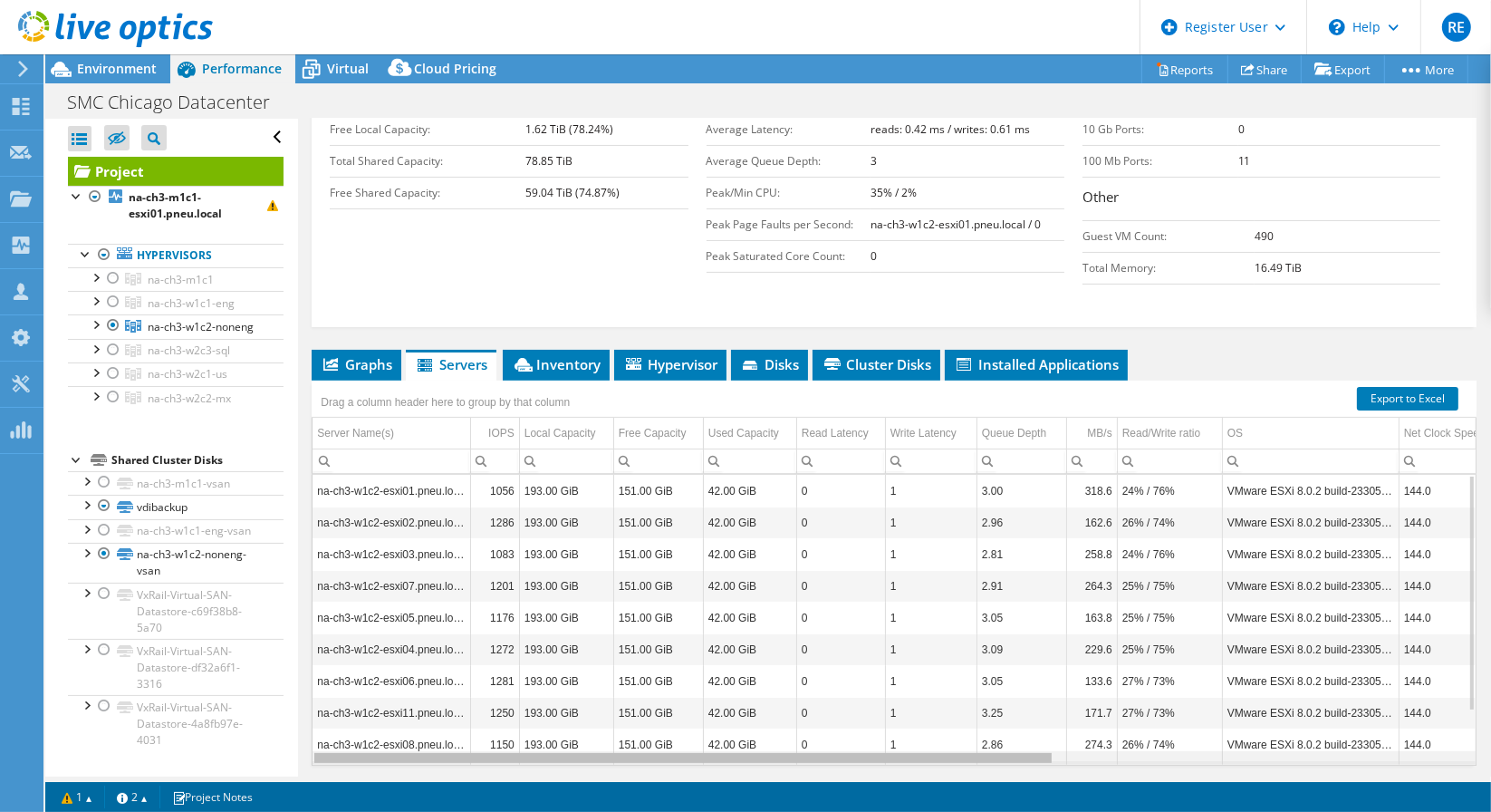
drag, startPoint x: 910, startPoint y: 754, endPoint x: 755, endPoint y: 741, distance: 155.5
click at [755, 741] on body "RE Dell User Richard Edwards Richard.Edwards1@Dell.com Dell My Profile Log Out …" at bounding box center [745, 406] width 1491 height 812
click at [553, 359] on span "Inventory" at bounding box center [556, 365] width 89 height 18
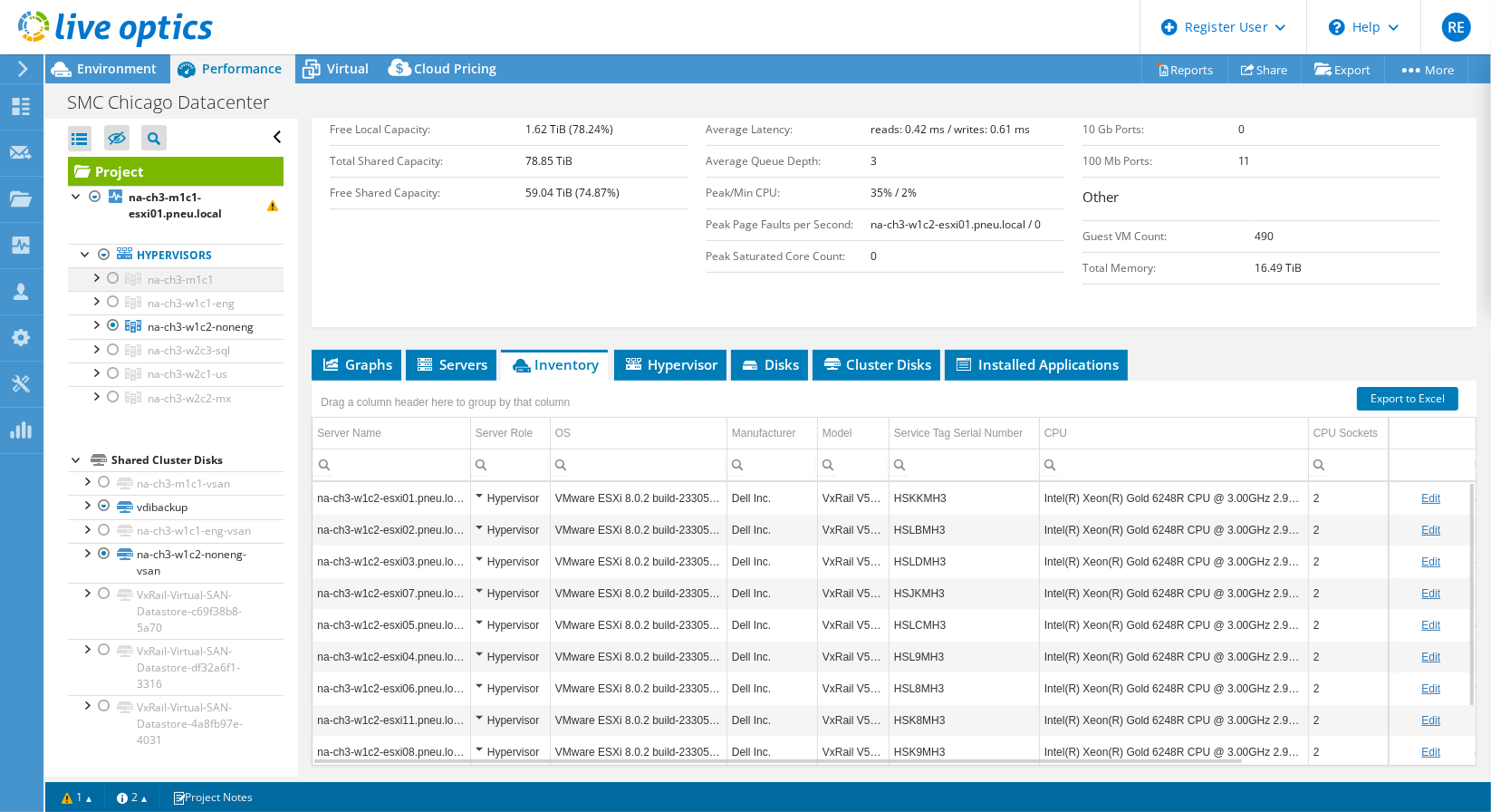
click at [111, 276] on div at bounding box center [113, 278] width 18 height 22
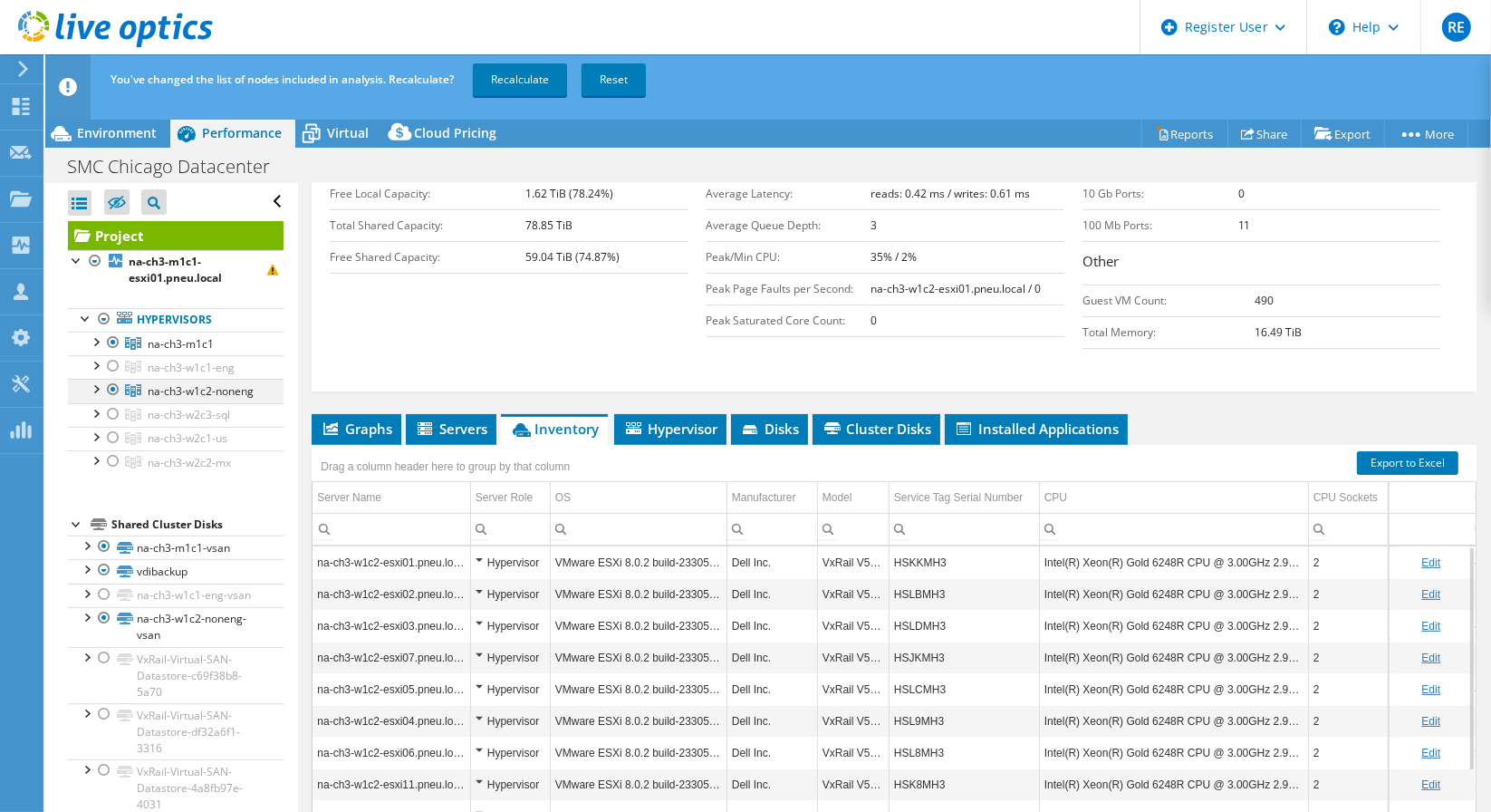
click at [115, 386] on div at bounding box center [113, 389] width 18 height 22
click at [510, 74] on link "Recalculate" at bounding box center [520, 80] width 95 height 33
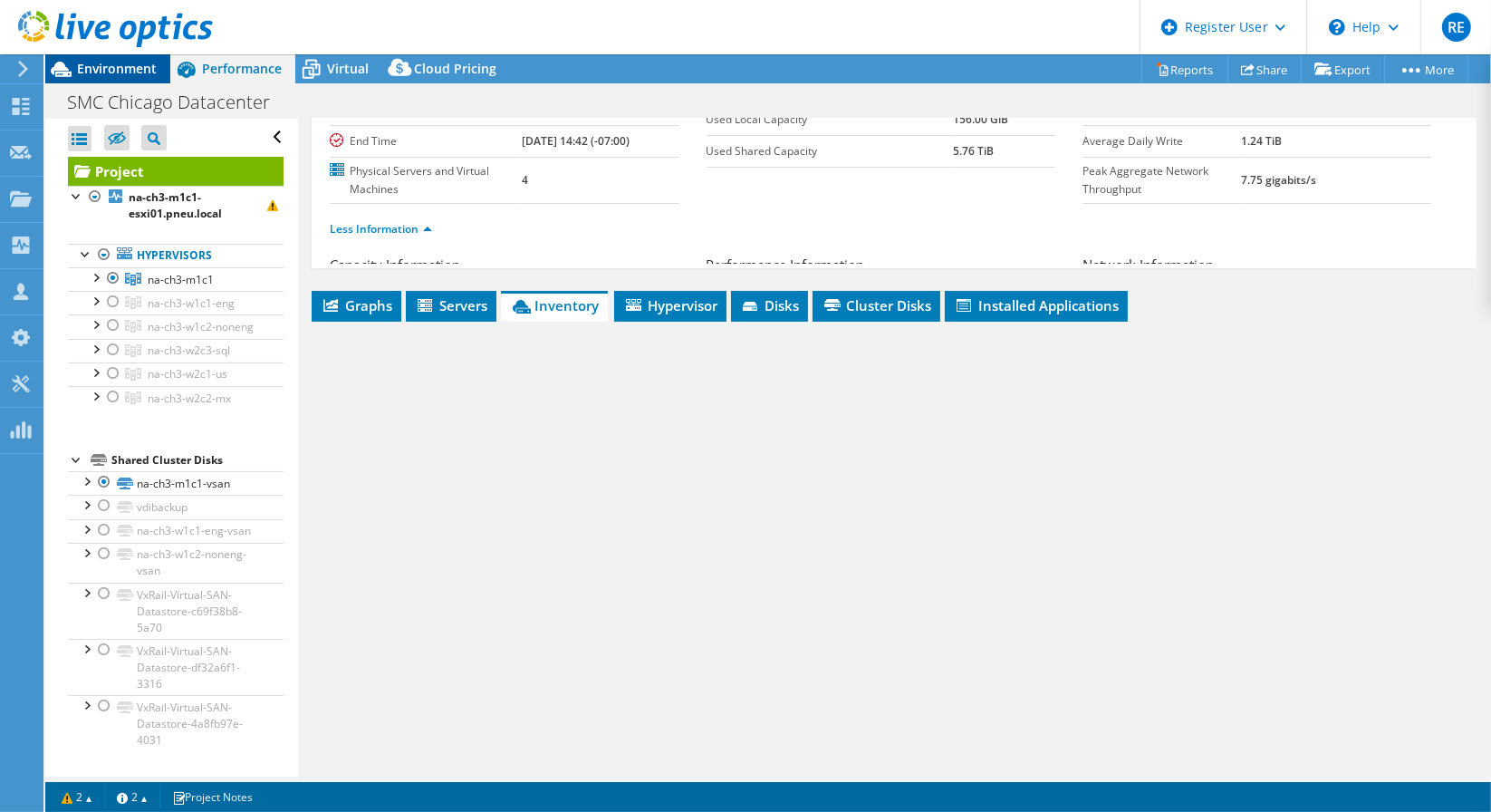
click at [116, 62] on span "Environment" at bounding box center [117, 68] width 80 height 17
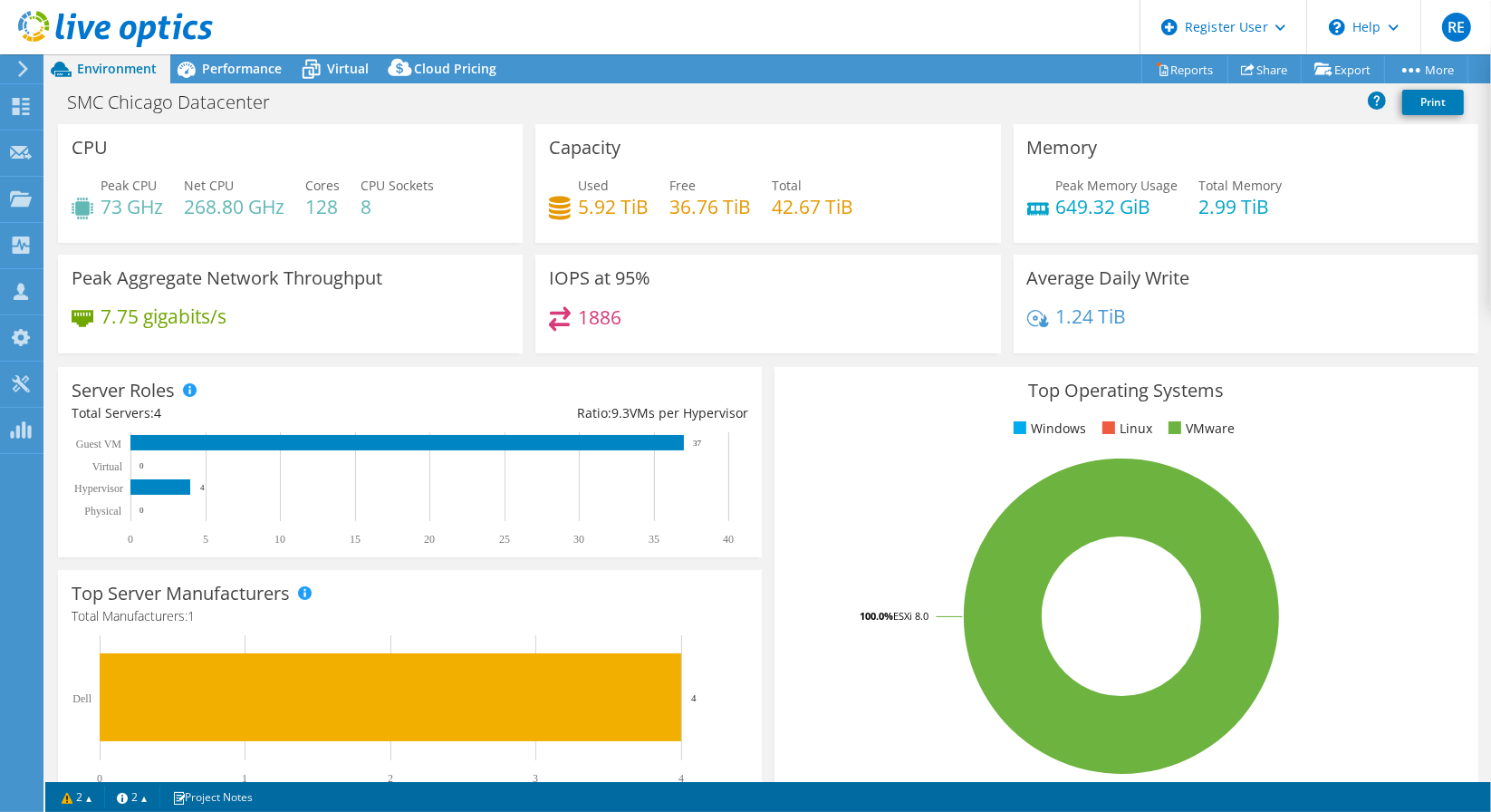
scroll to position [184, 0]
click at [245, 72] on span "Performance" at bounding box center [242, 68] width 80 height 17
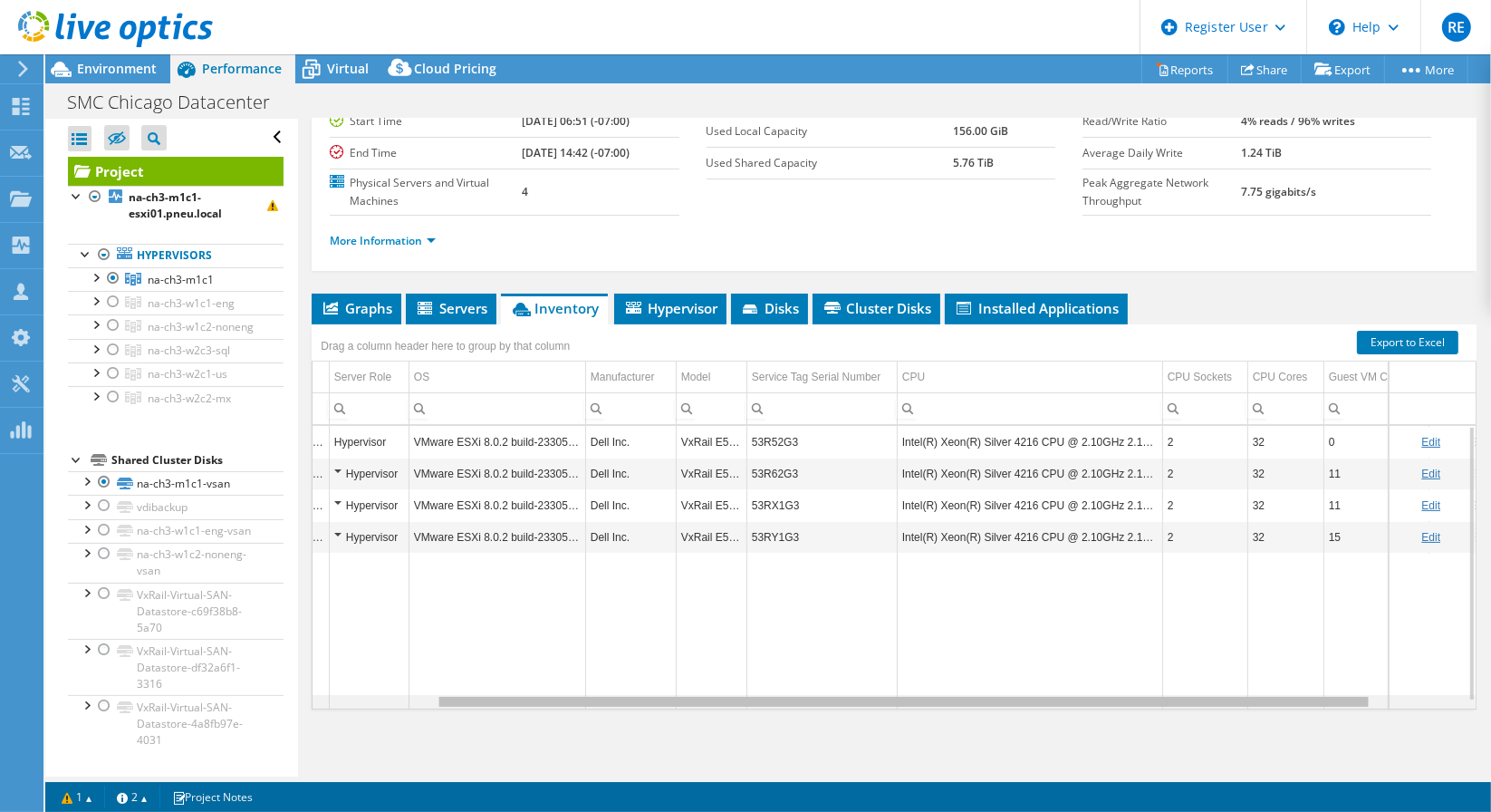
scroll to position [0, 160]
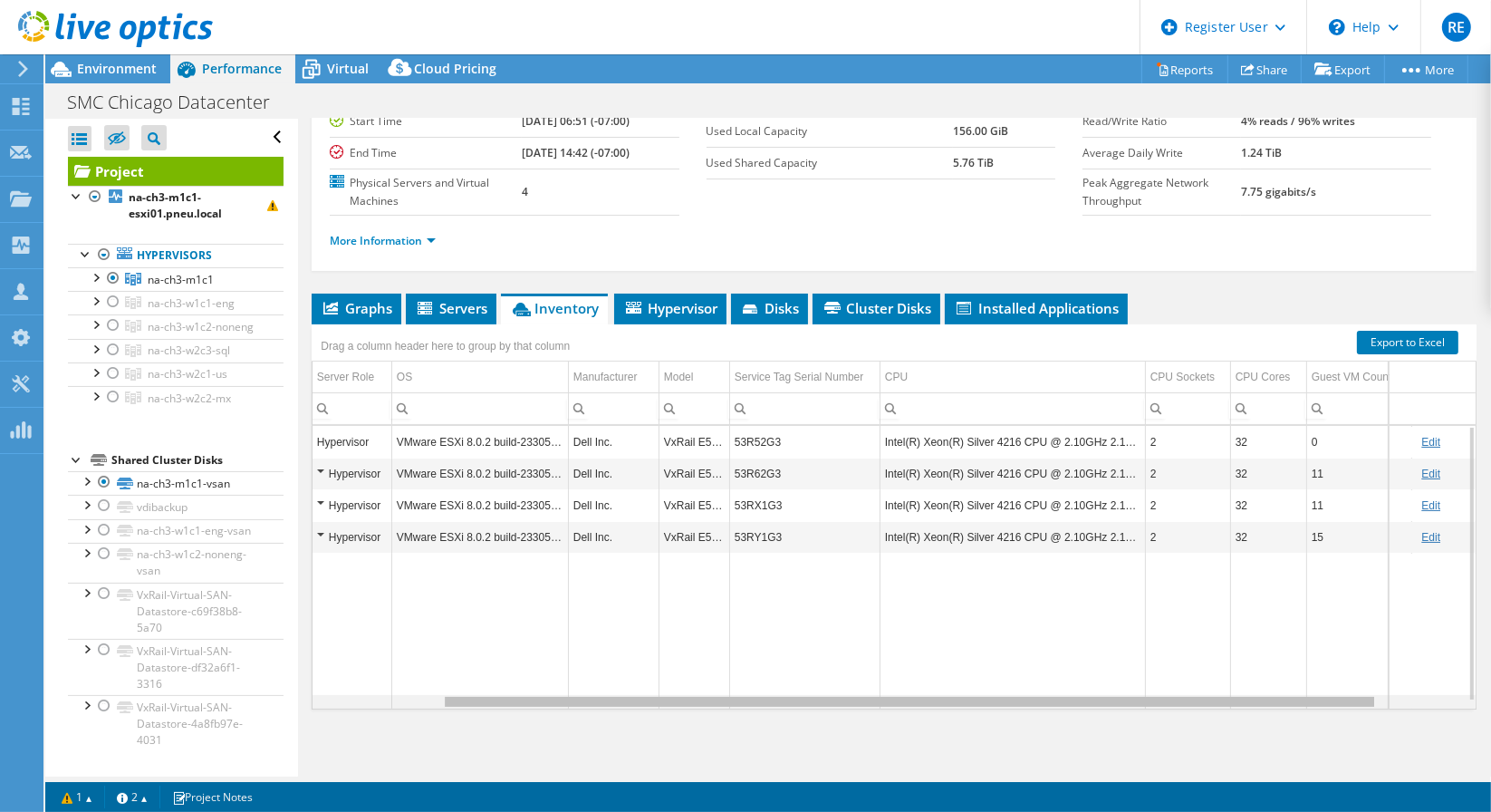
drag, startPoint x: 995, startPoint y: 701, endPoint x: 1143, endPoint y: 699, distance: 148.0
click at [1143, 699] on body "RE Dell User Richard Edwards Richard.Edwards1@Dell.com Dell My Profile Log Out …" at bounding box center [745, 406] width 1491 height 812
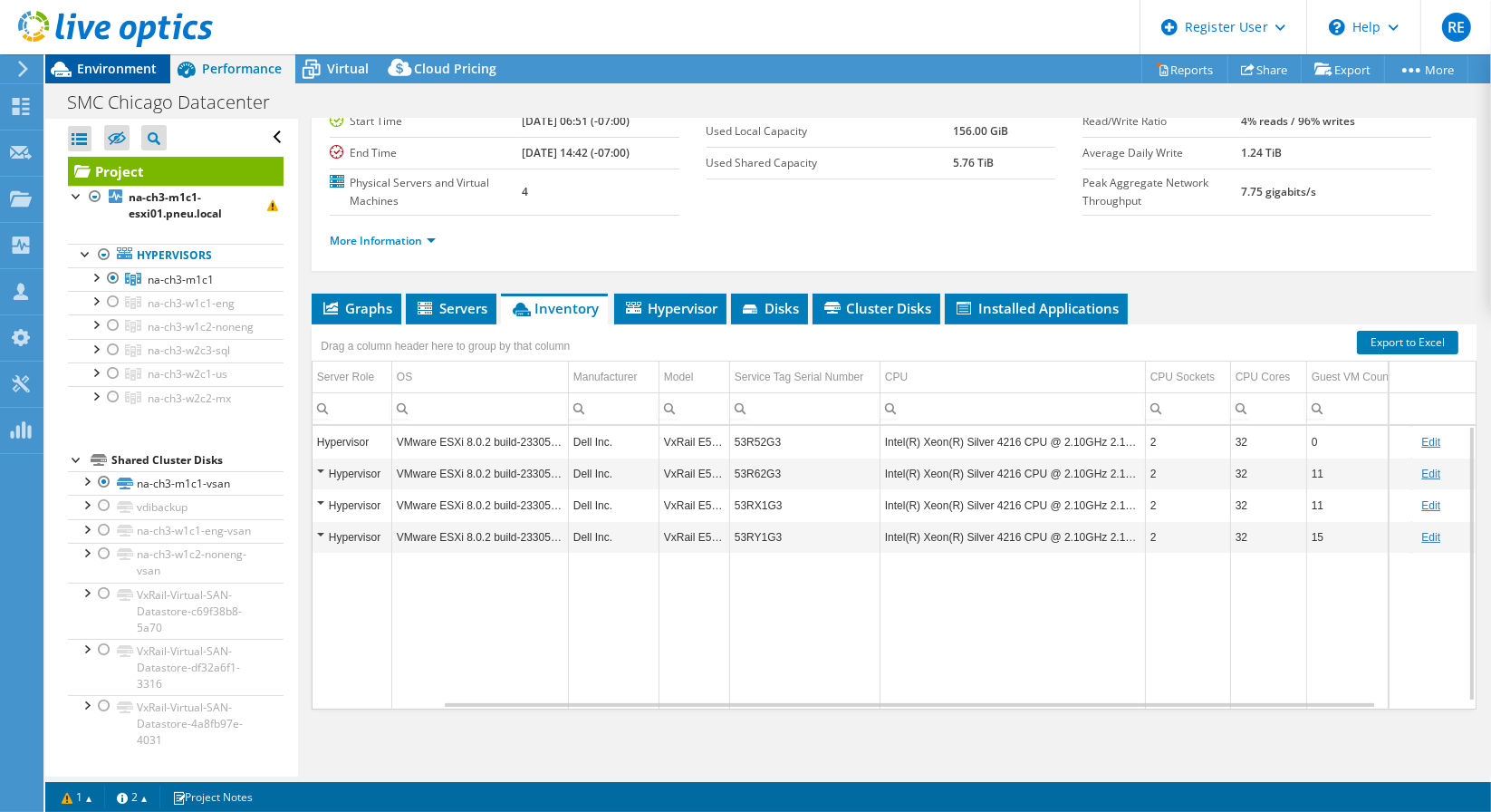
click at [134, 72] on span "Environment" at bounding box center [117, 68] width 80 height 17
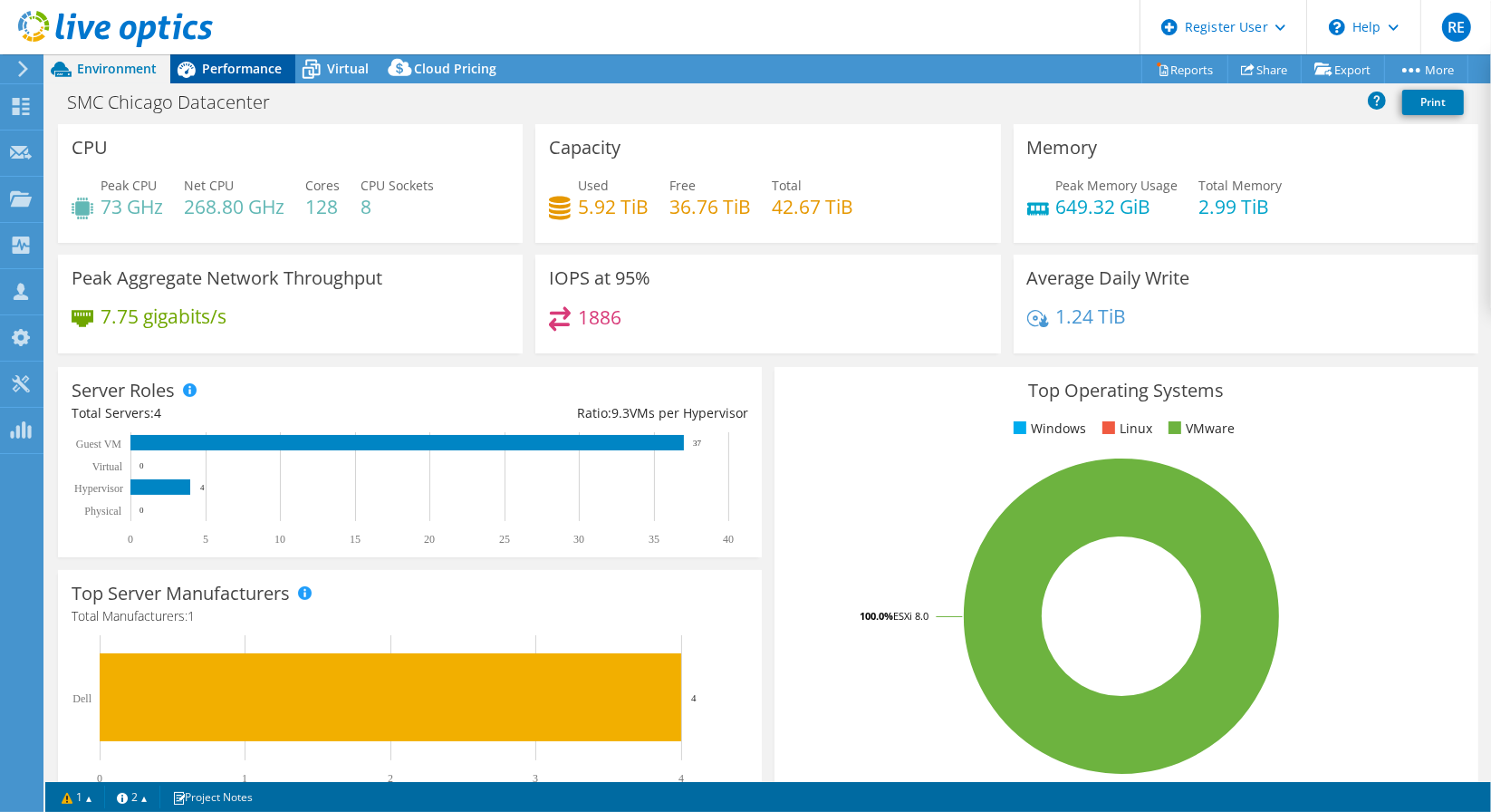
click at [198, 65] on icon at bounding box center [186, 69] width 32 height 32
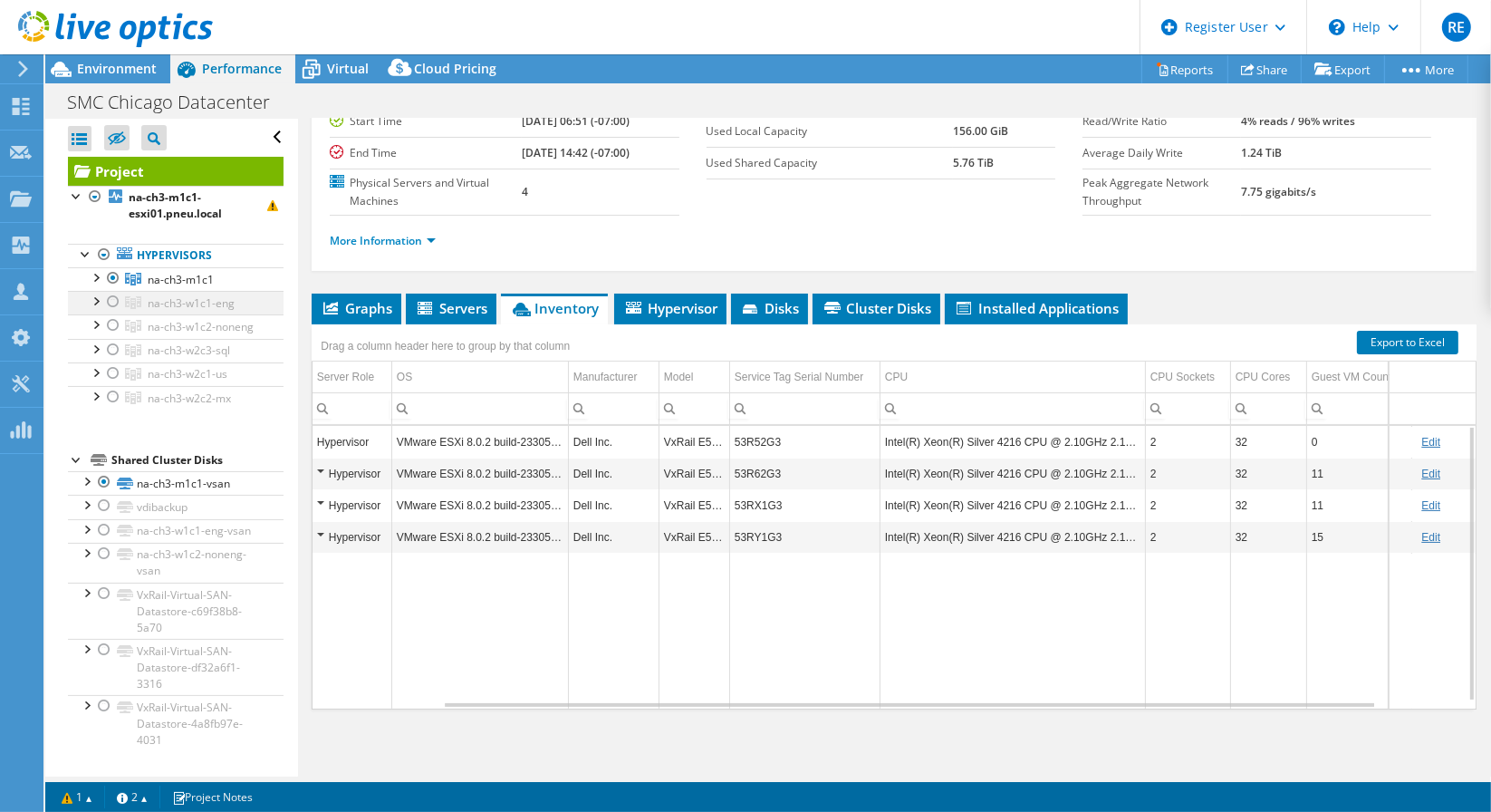
click at [115, 302] on div at bounding box center [113, 302] width 18 height 22
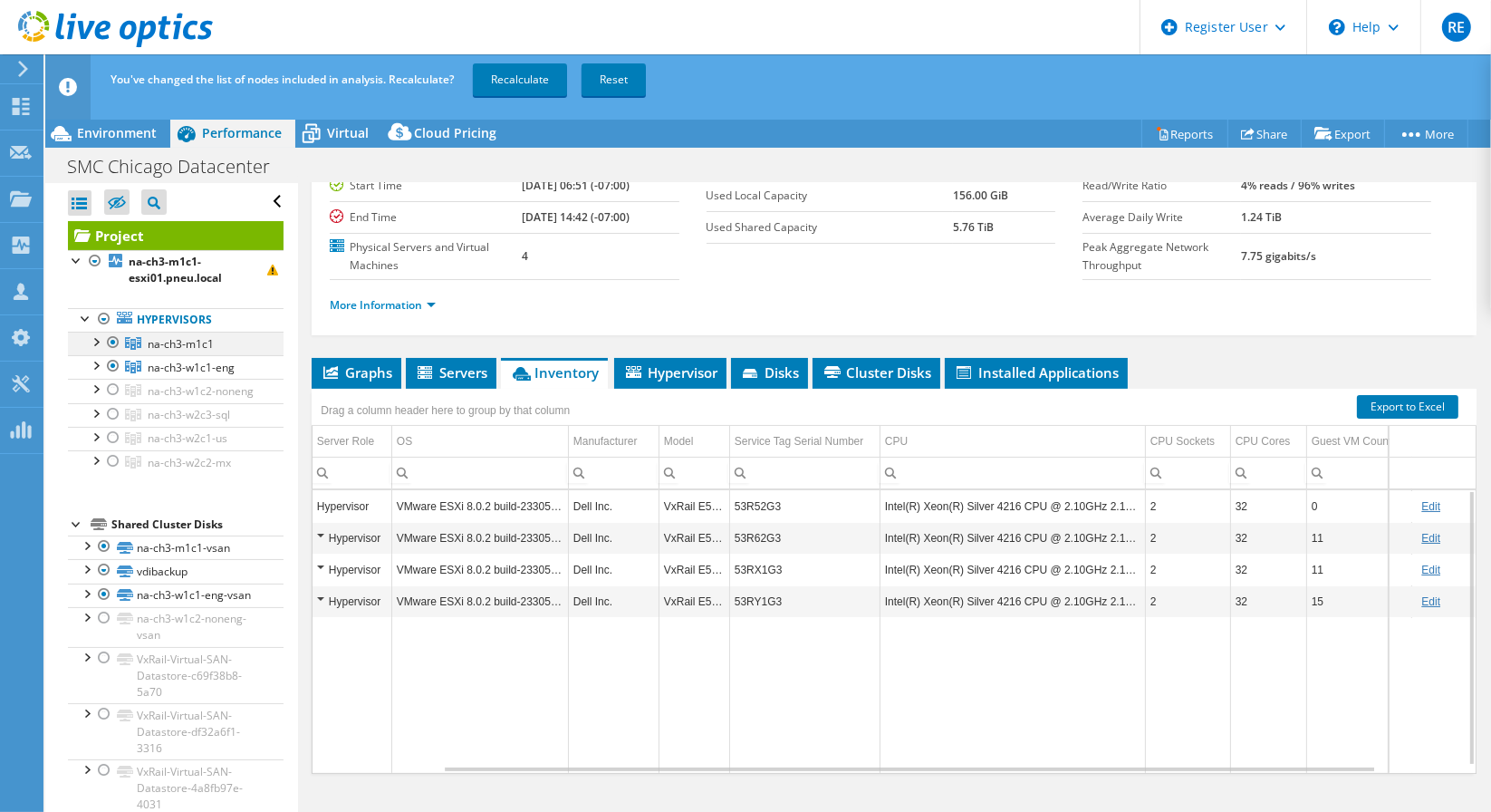
click at [114, 341] on div at bounding box center [113, 343] width 18 height 22
click at [491, 86] on link "Recalculate" at bounding box center [520, 80] width 95 height 33
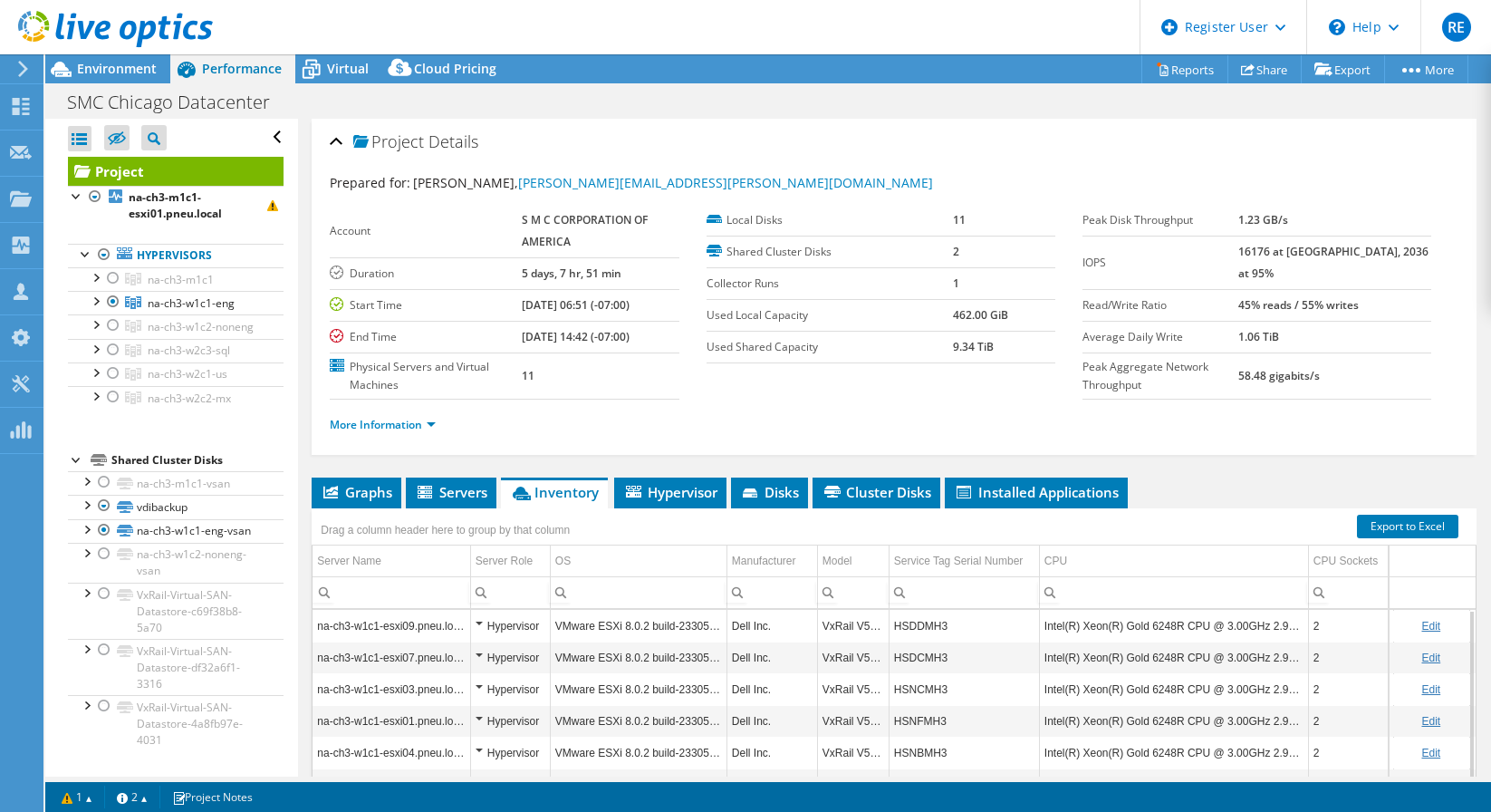
select select "USD"
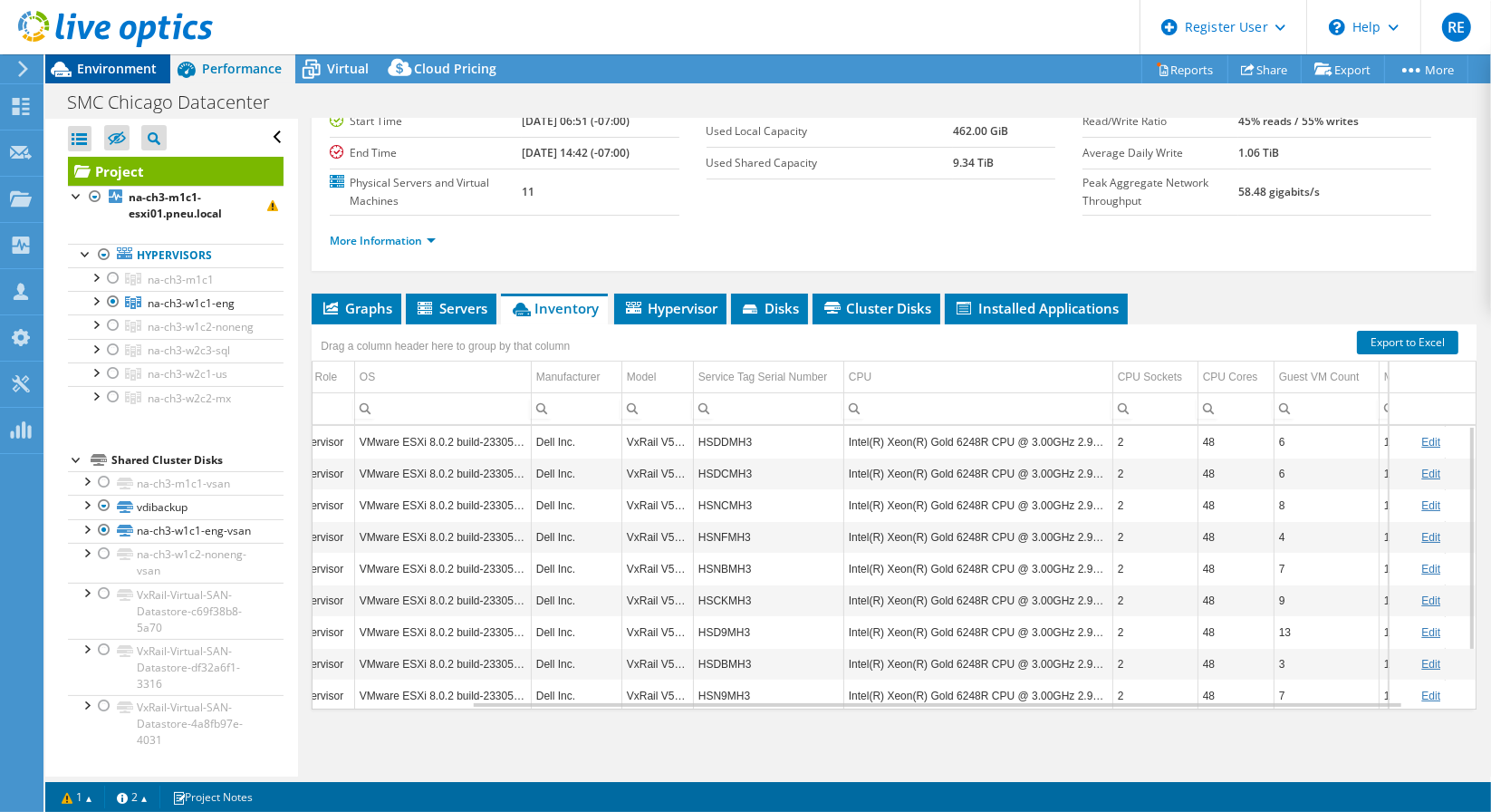
click at [140, 64] on span "Environment" at bounding box center [117, 68] width 80 height 17
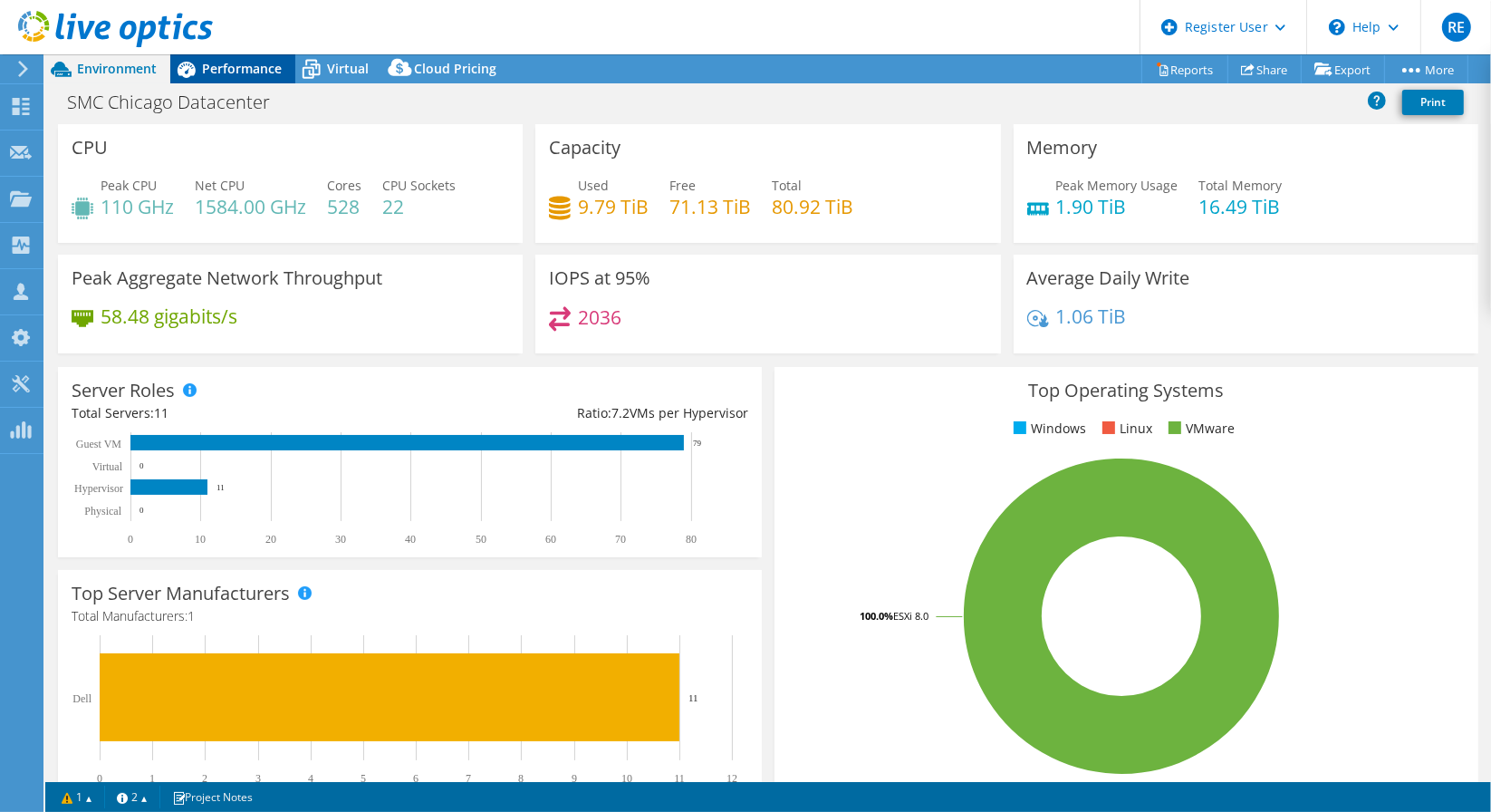
click at [234, 69] on span "Performance" at bounding box center [242, 68] width 80 height 17
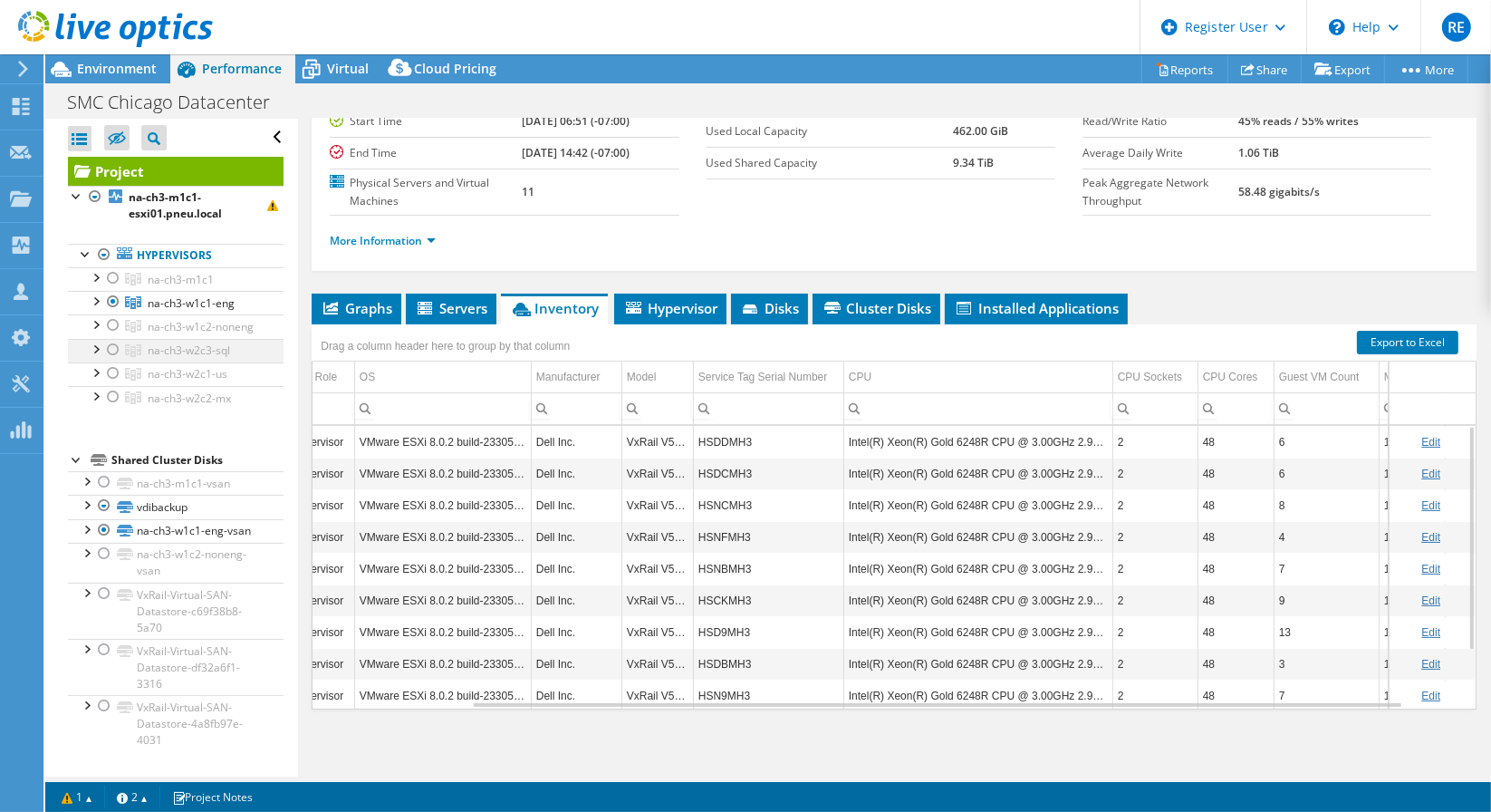
click at [109, 360] on div at bounding box center [113, 350] width 18 height 22
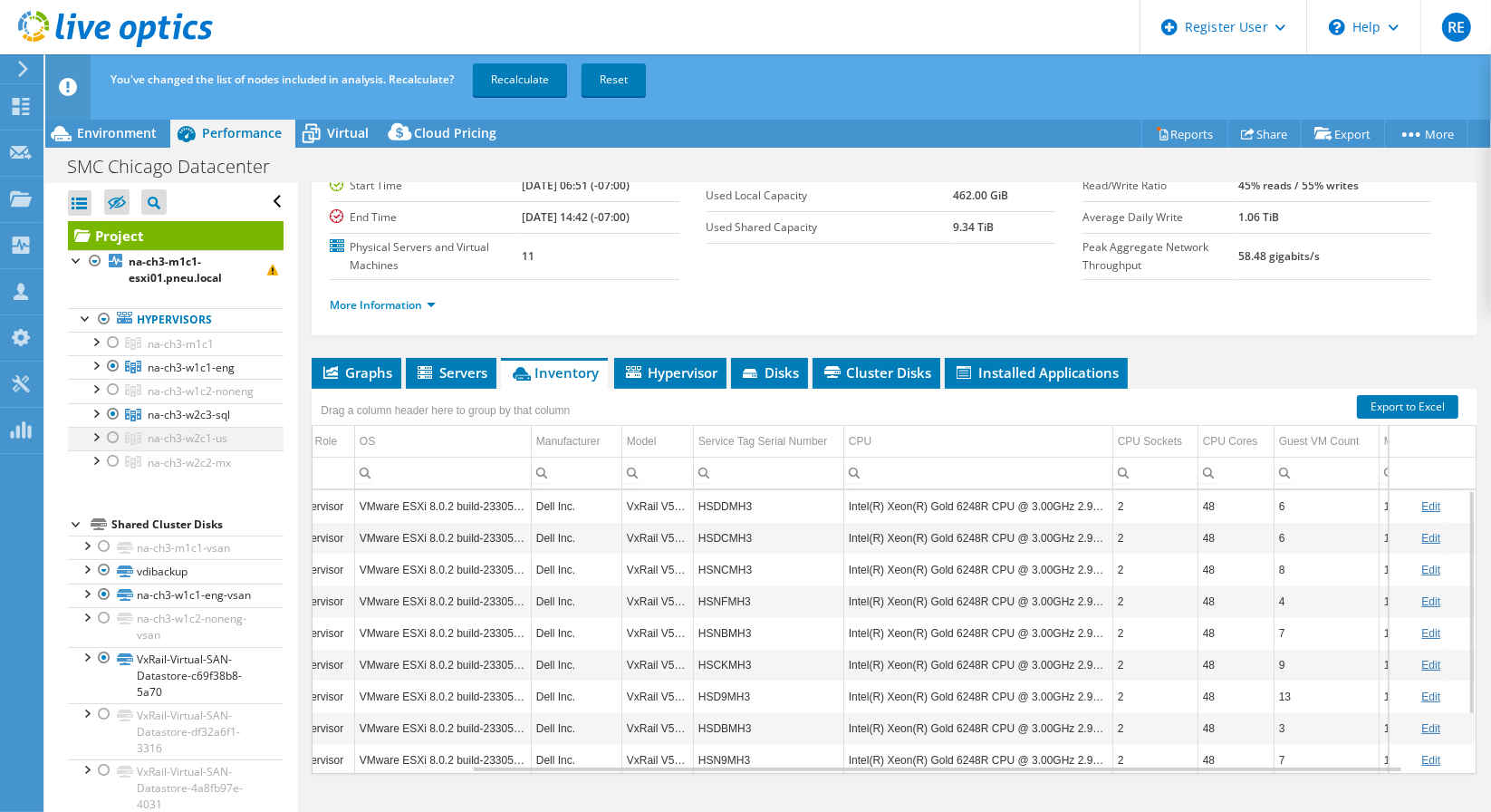
click at [110, 448] on div at bounding box center [113, 437] width 18 height 22
click at [110, 425] on div at bounding box center [113, 414] width 18 height 22
click at [110, 370] on div at bounding box center [113, 367] width 18 height 22
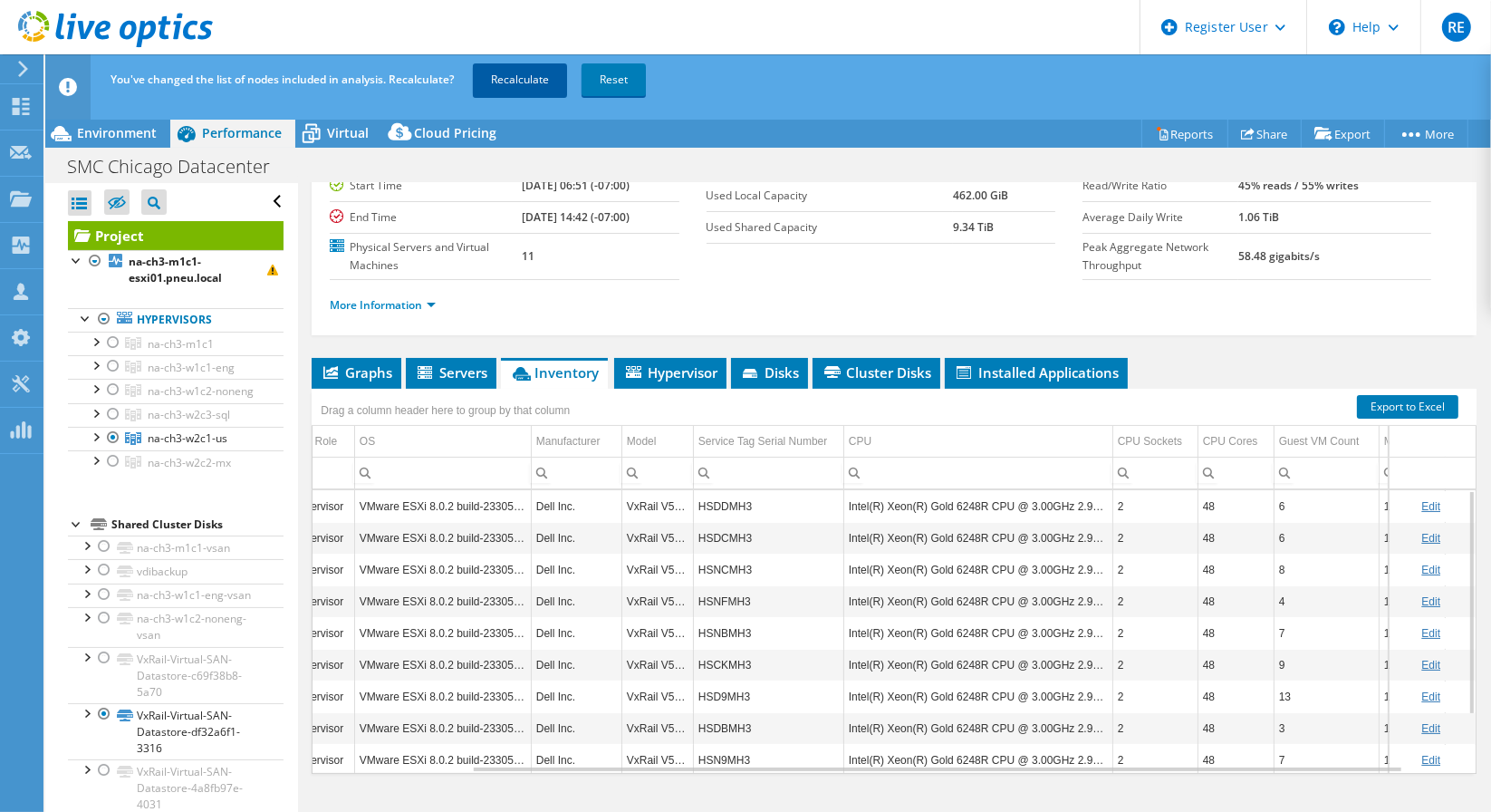
click at [520, 83] on link "Recalculate" at bounding box center [520, 80] width 95 height 33
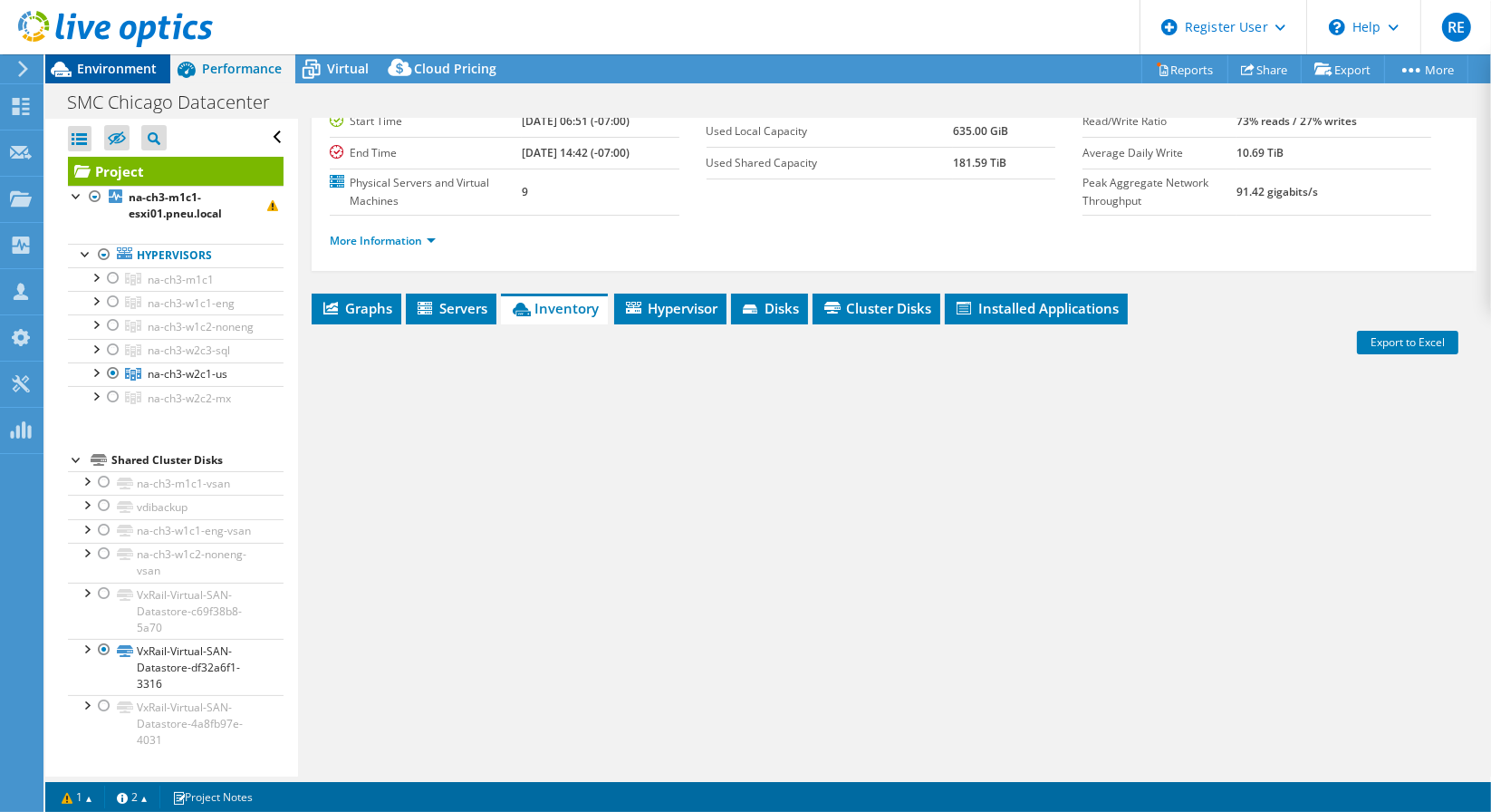
click at [90, 62] on span "Environment" at bounding box center [117, 68] width 80 height 17
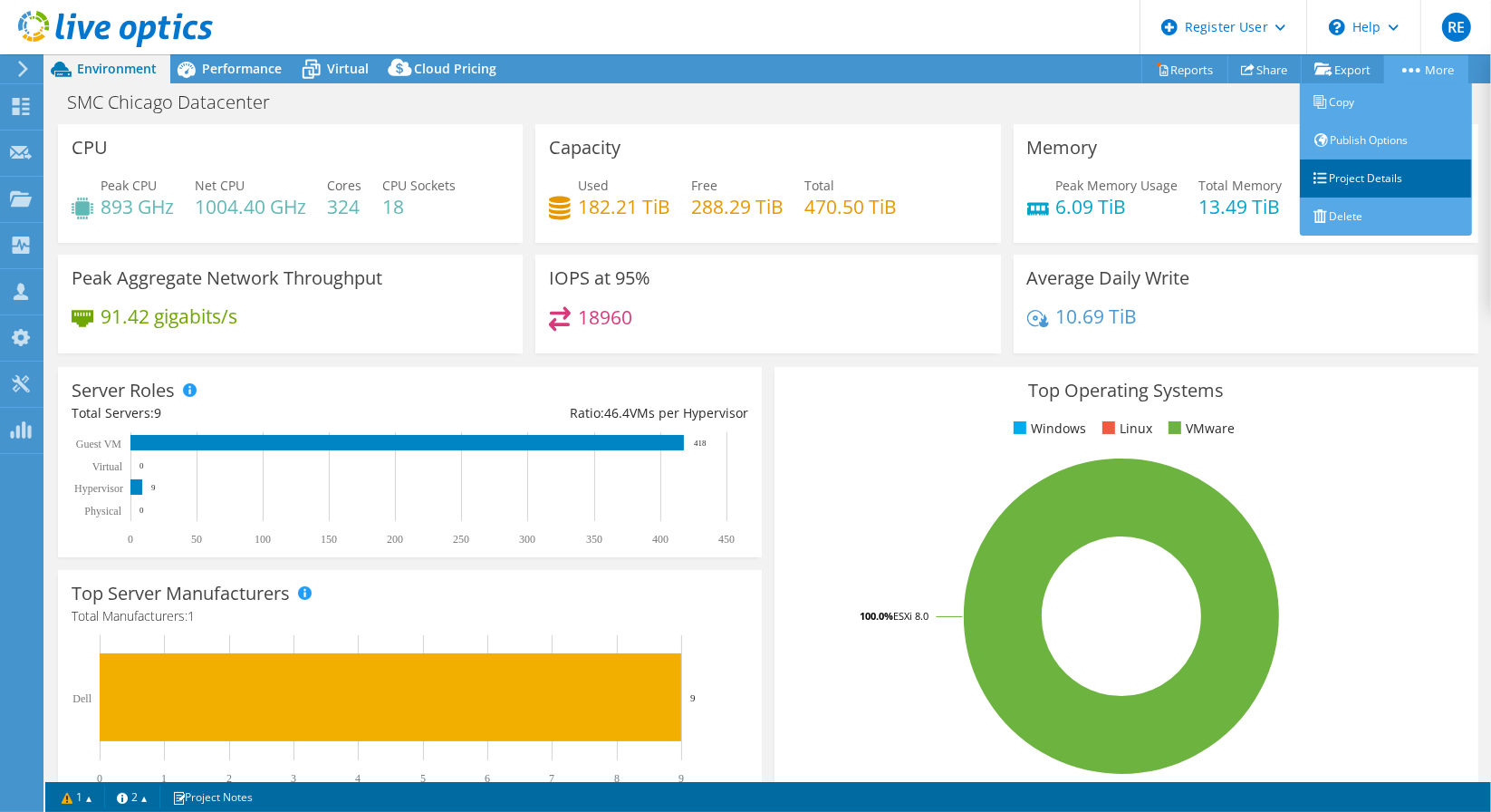
click at [1352, 182] on link "Project Details" at bounding box center [1385, 178] width 172 height 38
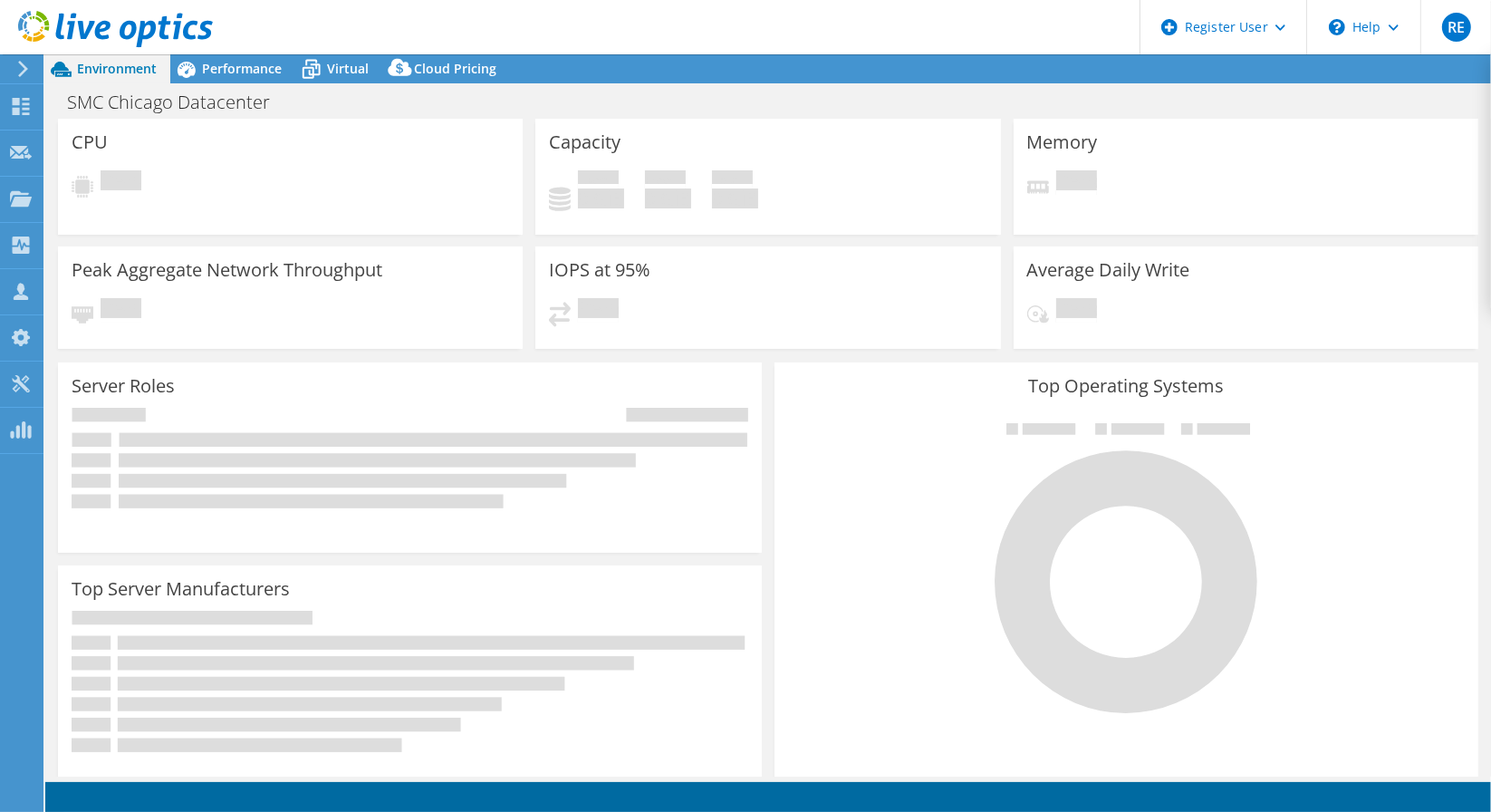
select select "USD"
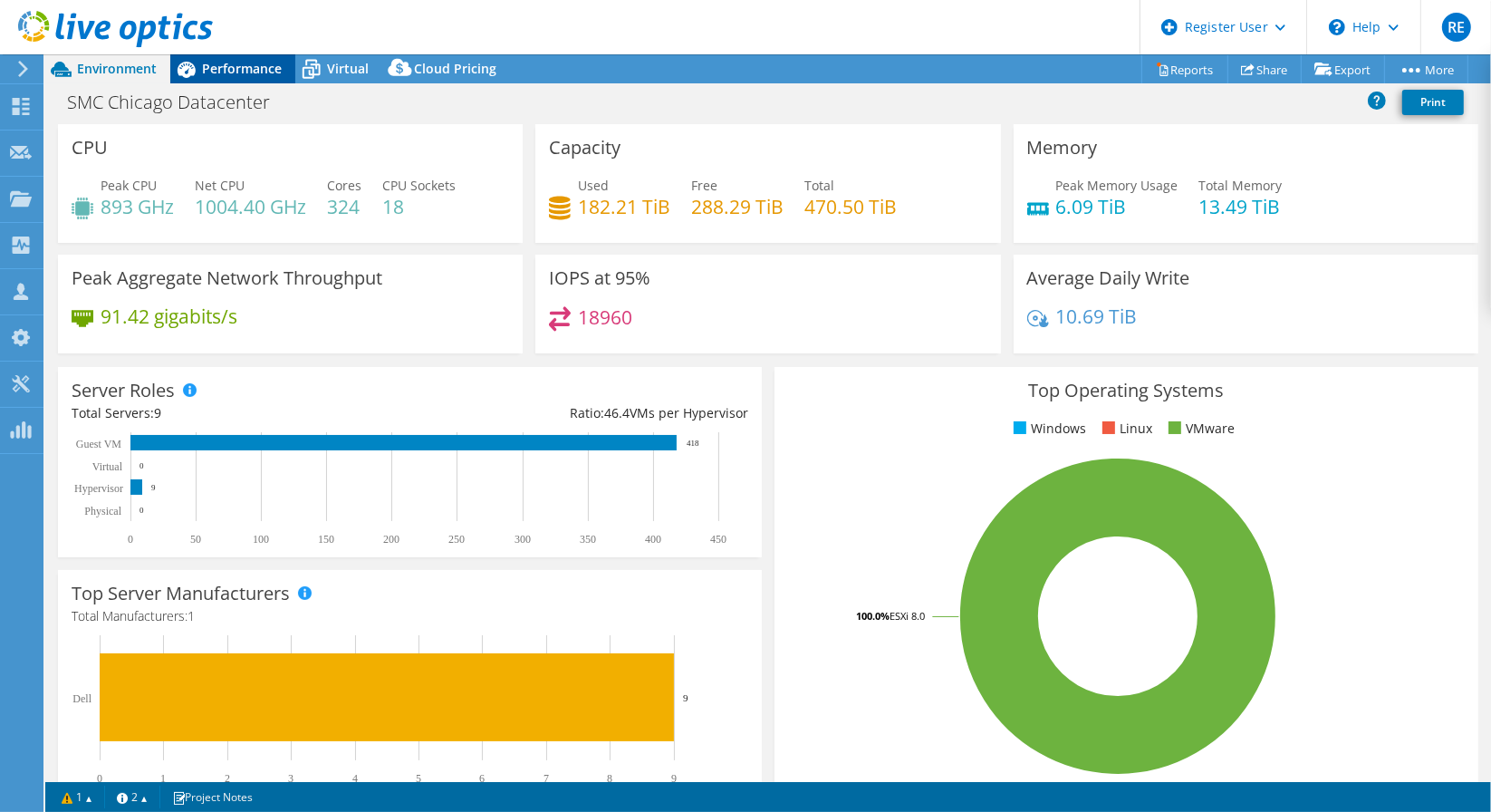
click at [240, 74] on span "Performance" at bounding box center [242, 68] width 80 height 17
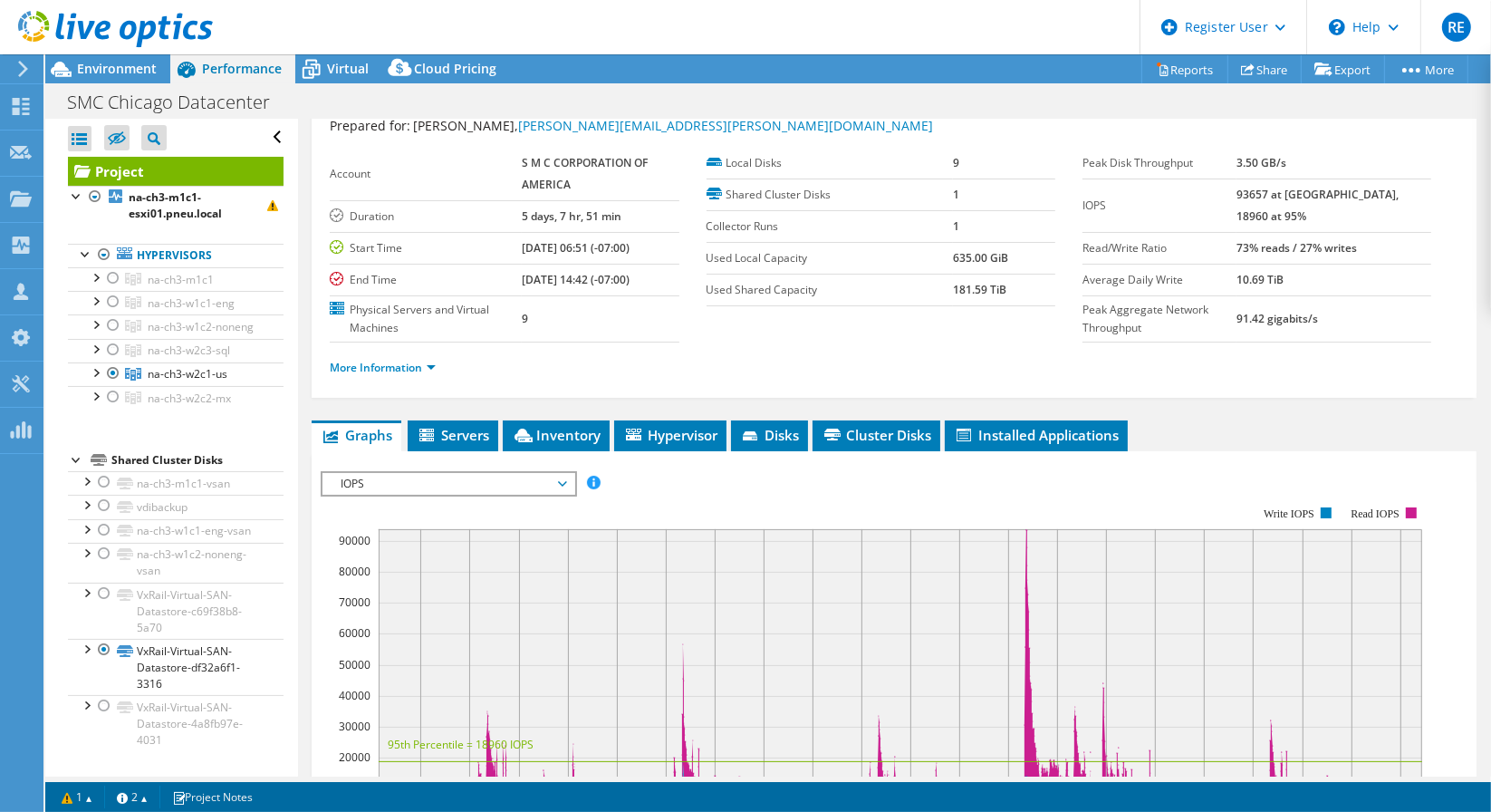
scroll to position [100, 0]
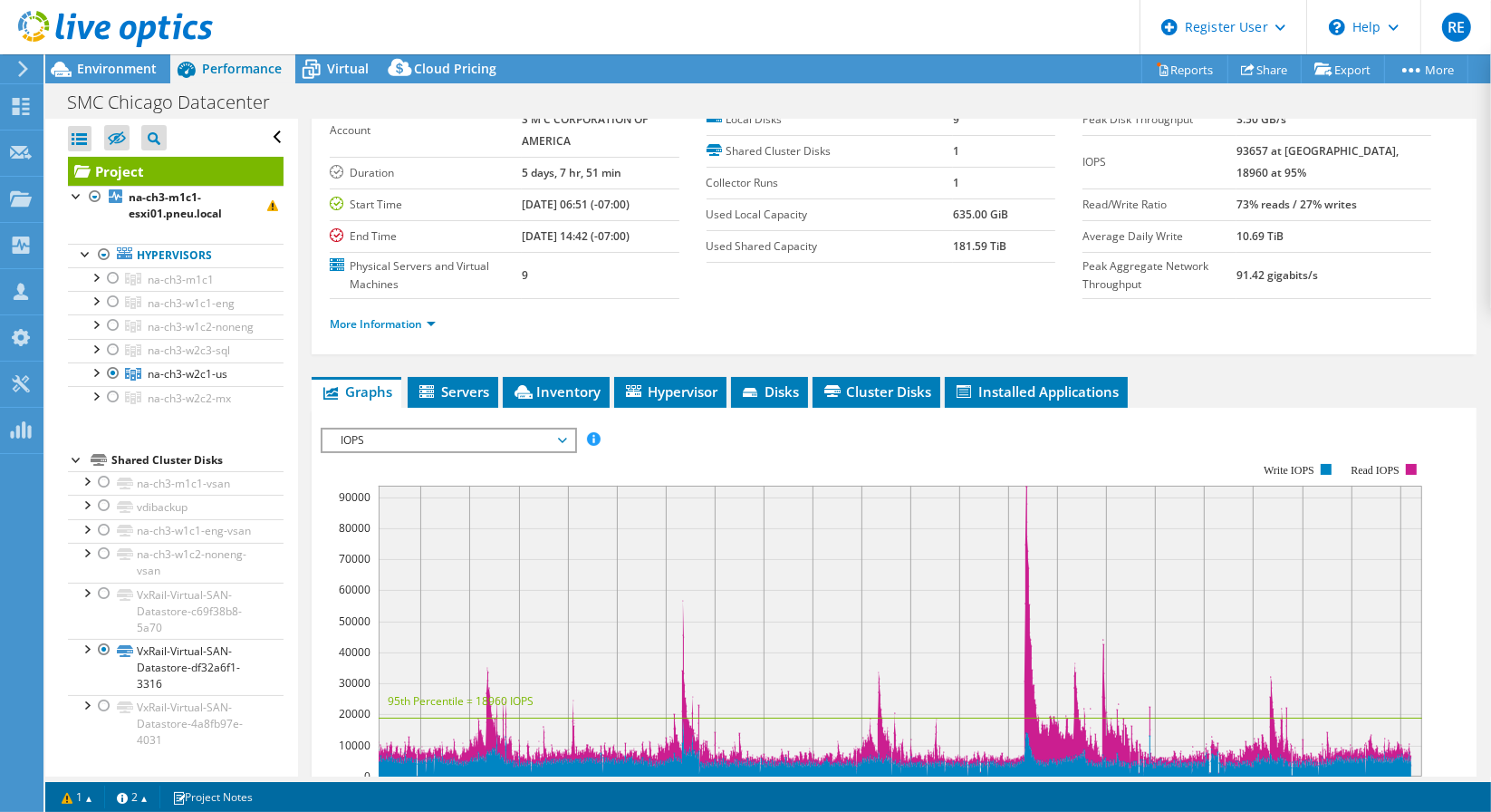
click at [554, 437] on span "IOPS" at bounding box center [447, 440] width 232 height 22
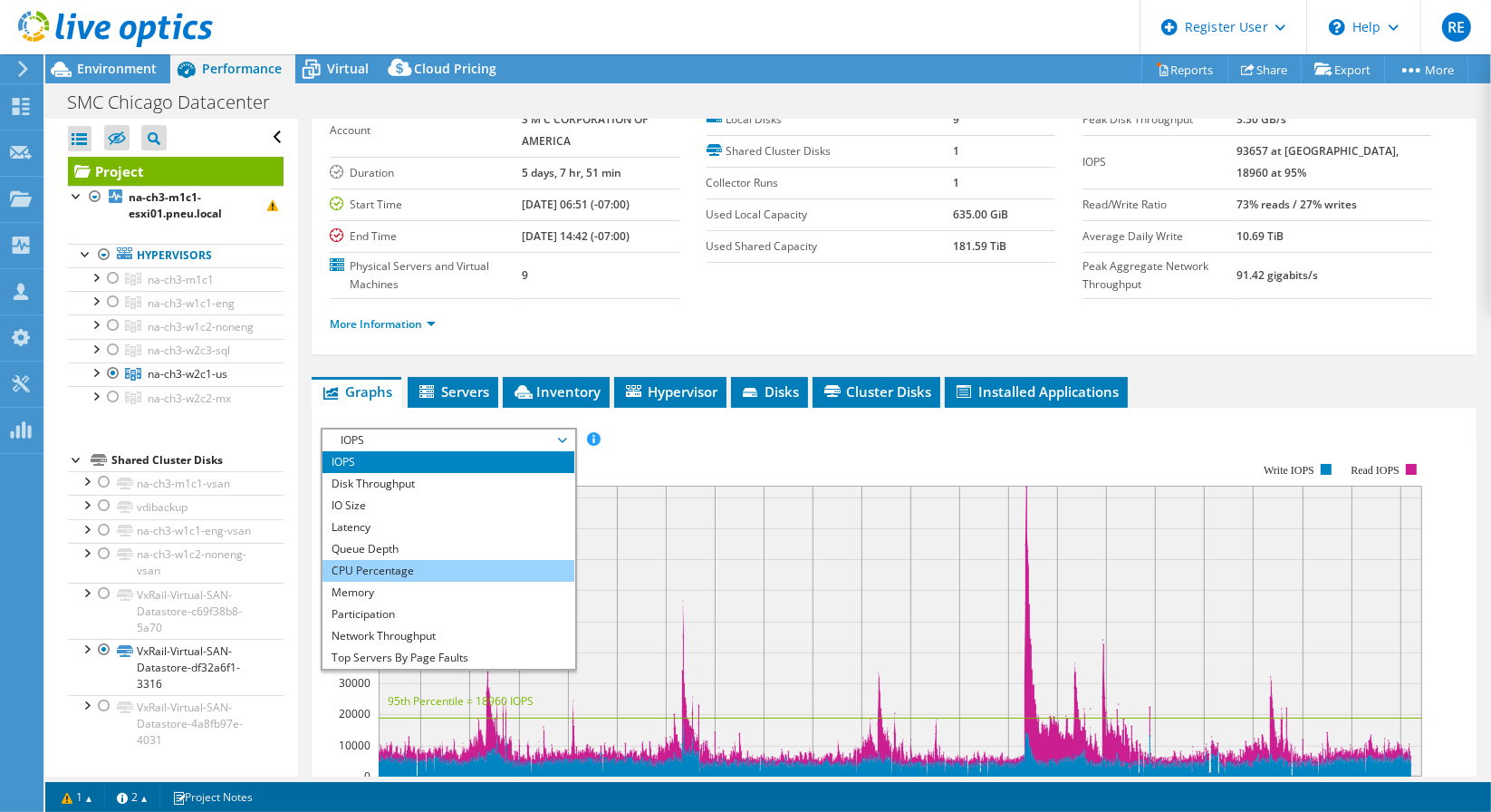
click at [408, 560] on li "CPU Percentage" at bounding box center [447, 570] width 251 height 22
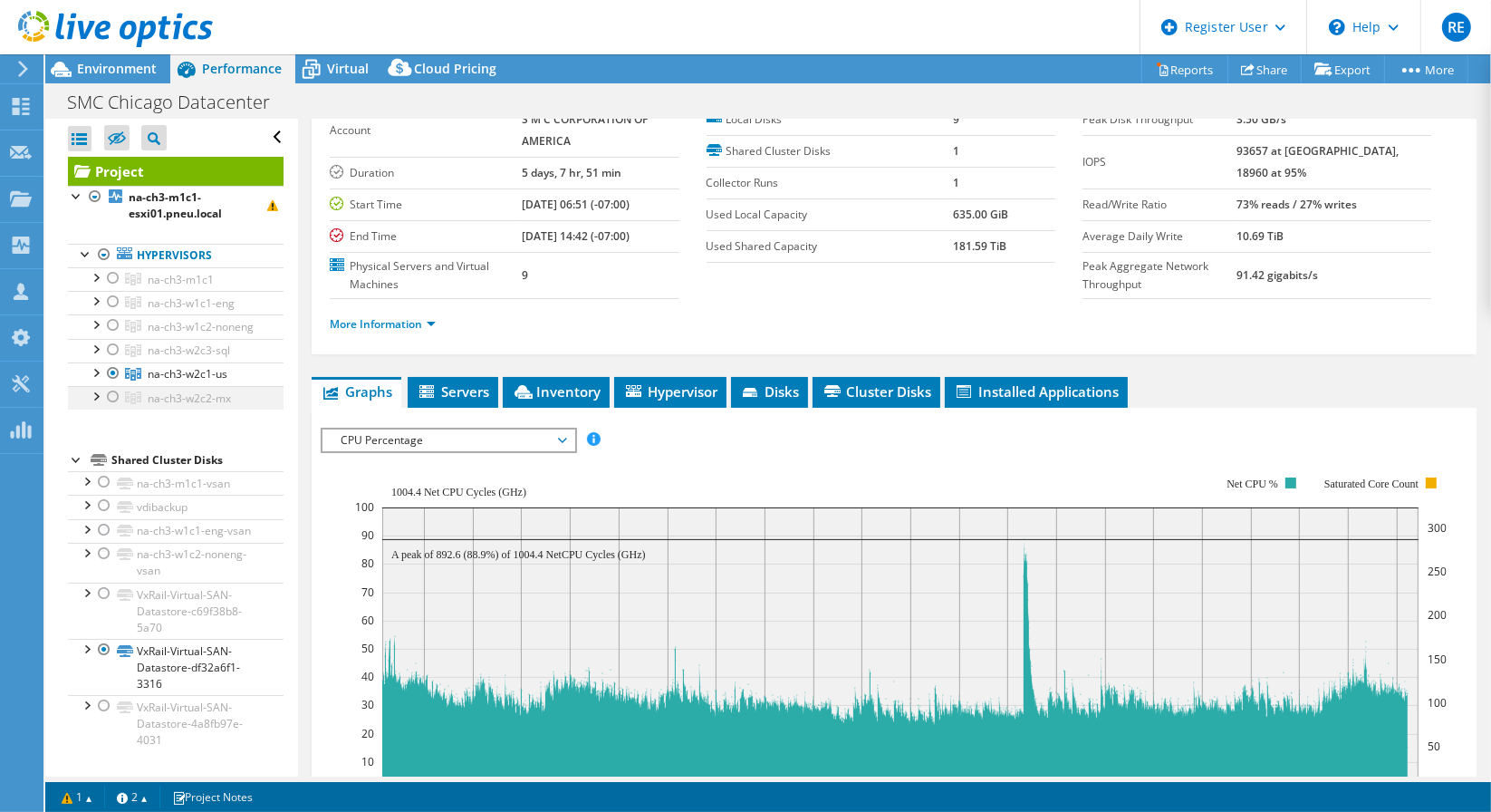
click at [118, 408] on div at bounding box center [113, 397] width 18 height 22
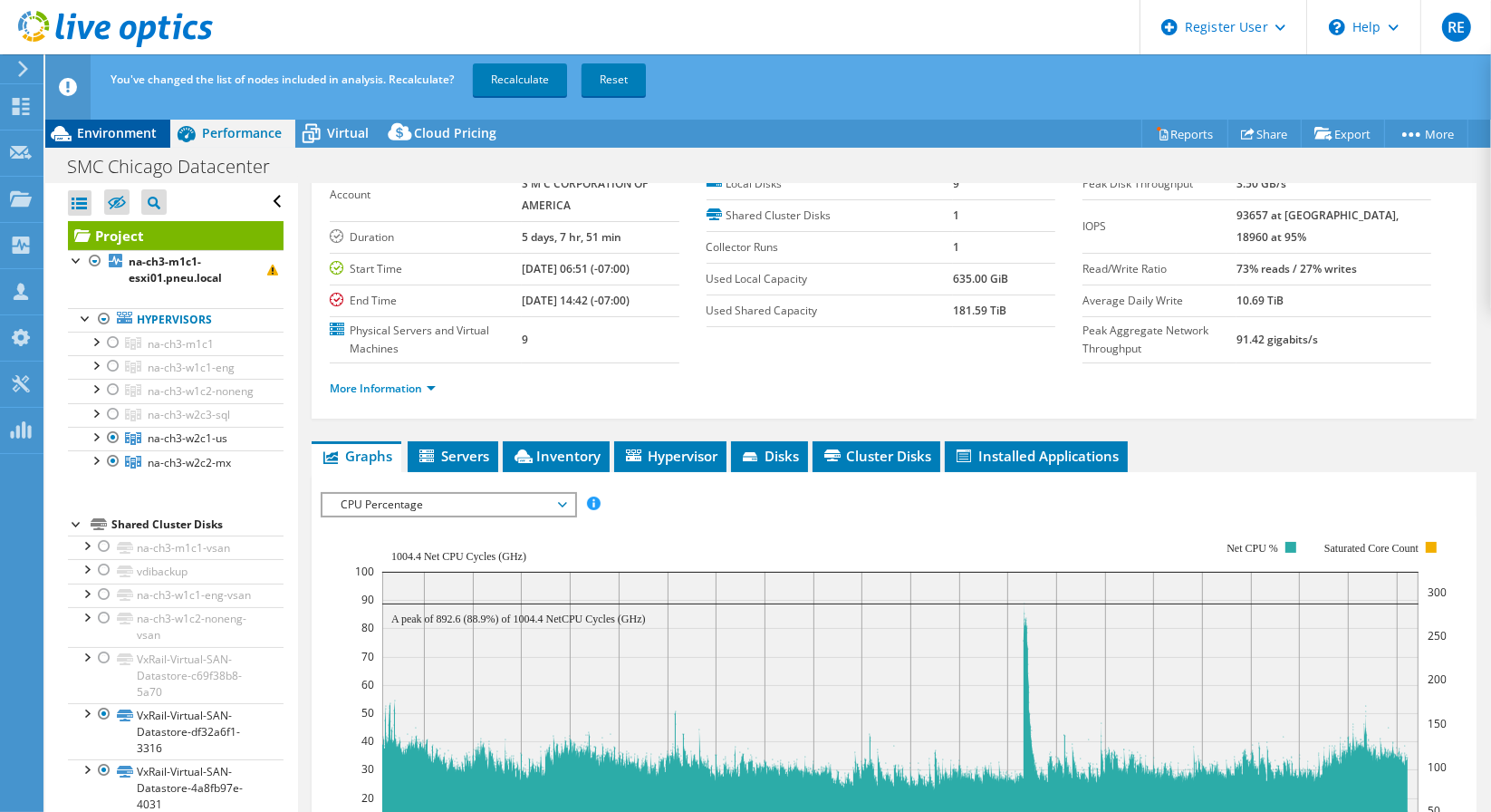
click at [113, 127] on span "Environment" at bounding box center [117, 132] width 80 height 17
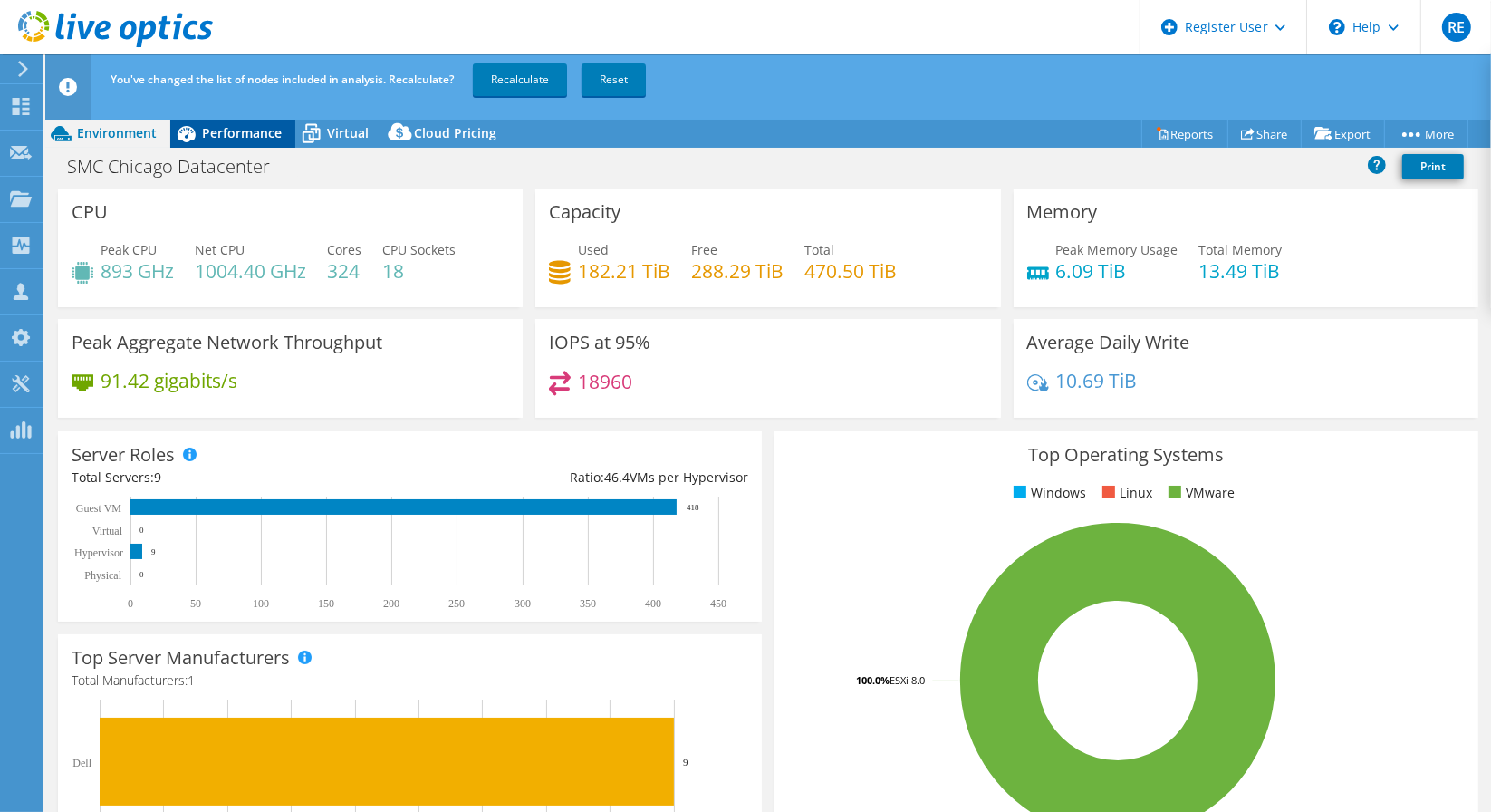
click at [261, 130] on span "Performance" at bounding box center [242, 132] width 80 height 17
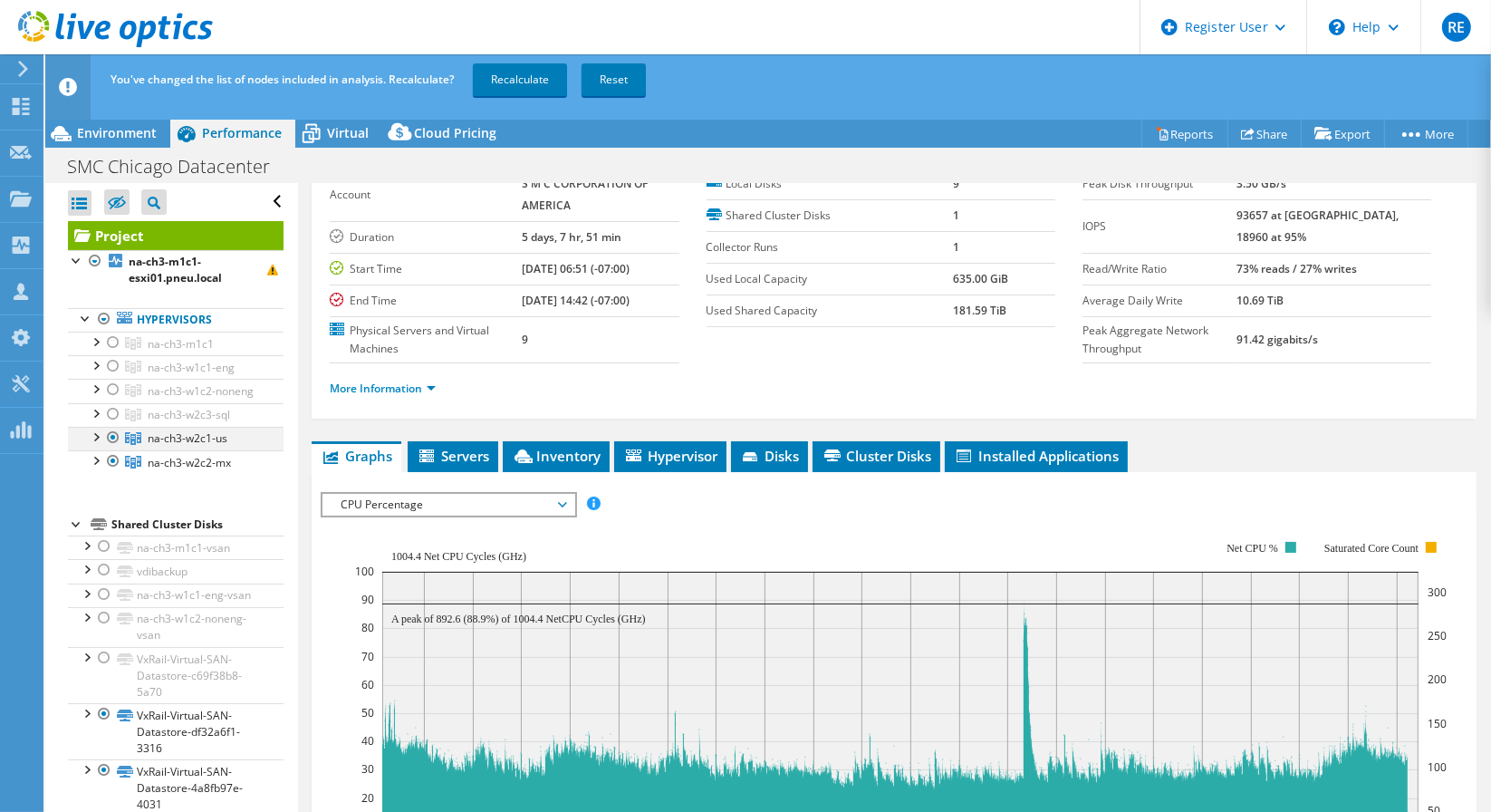
click at [105, 445] on div at bounding box center [113, 437] width 18 height 22
click at [530, 76] on link "Recalculate" at bounding box center [520, 80] width 95 height 33
